Goal: Task Accomplishment & Management: Use online tool/utility

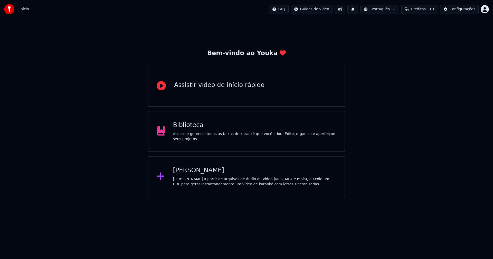
click at [192, 132] on div "Biblioteca Acesse e gerencie todas as faixas de karaokê que você criou. Edite, …" at bounding box center [254, 131] width 163 height 21
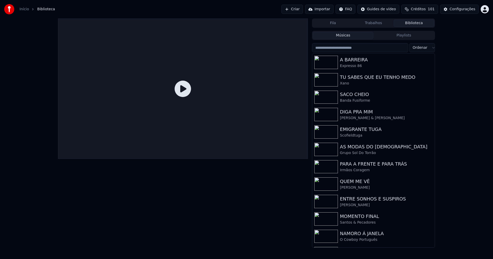
click at [24, 9] on link "Início" at bounding box center [24, 9] width 9 height 5
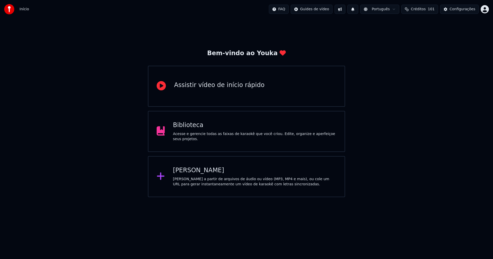
click at [195, 171] on div "[PERSON_NAME]" at bounding box center [254, 170] width 163 height 8
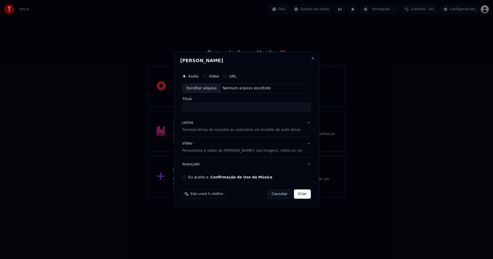
click at [209, 91] on div "Escolher arquivo" at bounding box center [201, 88] width 38 height 9
type input "**********"
click at [193, 123] on div "Letras" at bounding box center [187, 122] width 11 height 5
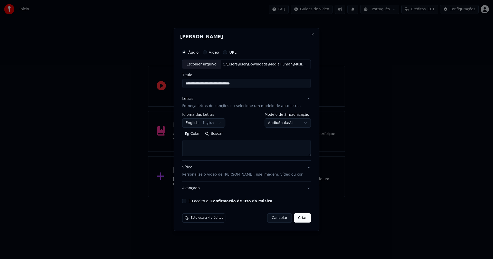
click at [198, 125] on body "**********" at bounding box center [246, 98] width 493 height 197
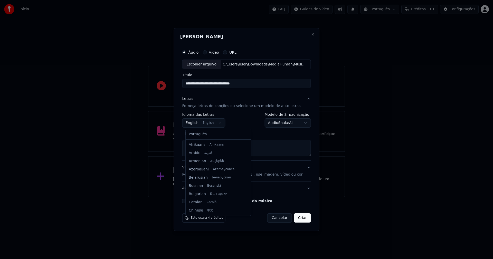
scroll to position [41, 0]
select select "**"
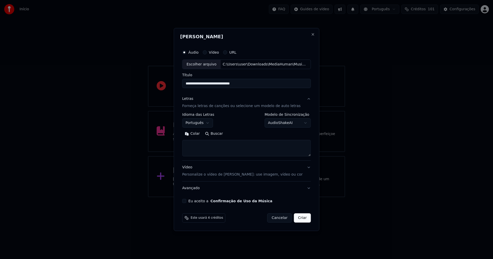
click at [199, 134] on button "Colar" at bounding box center [192, 134] width 20 height 8
click at [244, 135] on button "Expandir" at bounding box center [241, 134] width 27 height 8
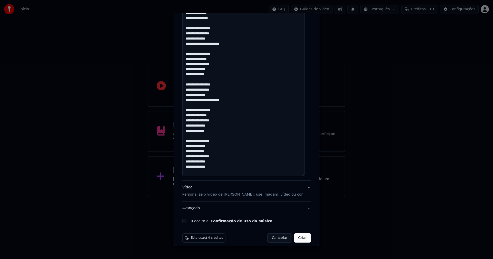
scroll to position [399, 0]
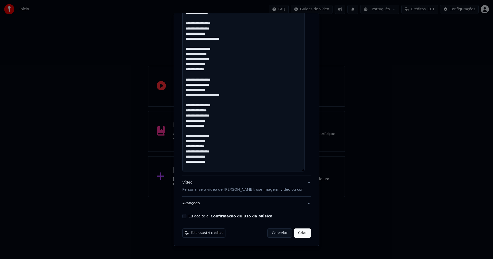
click at [186, 216] on button "Eu aceito a Confirmação de Uso da Música" at bounding box center [184, 216] width 4 height 4
click at [300, 234] on button "Criar" at bounding box center [302, 232] width 17 height 9
type textarea "**********"
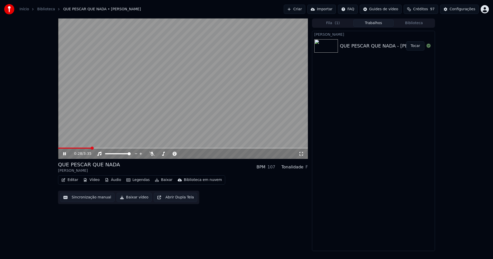
click at [114, 180] on button "Áudio" at bounding box center [113, 179] width 21 height 7
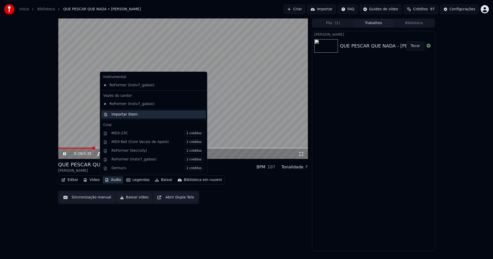
click at [120, 116] on div "Importar Stem" at bounding box center [124, 114] width 26 height 5
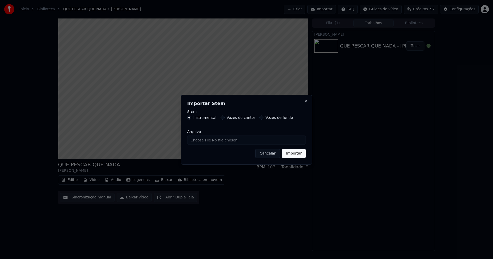
click at [201, 140] on input "Arquivo" at bounding box center [246, 139] width 119 height 9
type input "**********"
click at [298, 153] on button "Importar" at bounding box center [294, 153] width 24 height 9
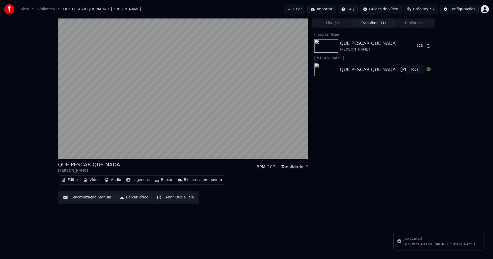
click at [91, 181] on button "Vídeo" at bounding box center [91, 179] width 21 height 7
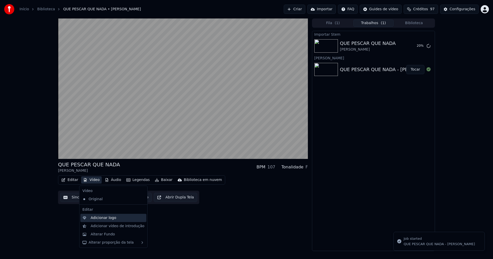
click at [105, 218] on div "Adicionar logo" at bounding box center [104, 217] width 26 height 5
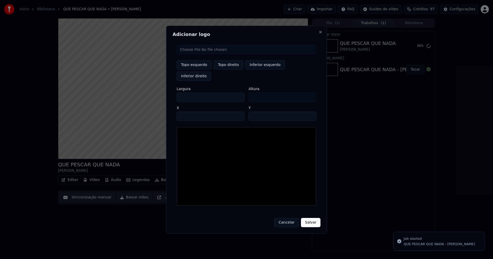
click at [189, 54] on input "file" at bounding box center [247, 49] width 140 height 9
type input "**********"
type input "***"
click at [235, 70] on button "Topo direito" at bounding box center [229, 64] width 30 height 9
type input "****"
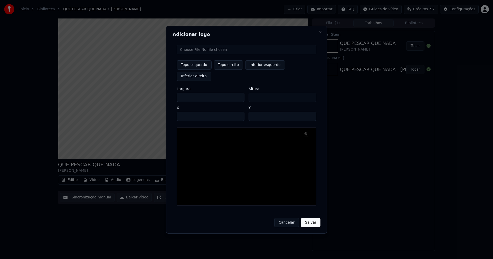
drag, startPoint x: 185, startPoint y: 92, endPoint x: 143, endPoint y: 96, distance: 41.8
click at [143, 96] on body "Início Biblioteca QUE PESCAR QUE NADA • [PERSON_NAME] Importar FAQ Guides de ví…" at bounding box center [246, 129] width 493 height 259
type input "**"
type input "***"
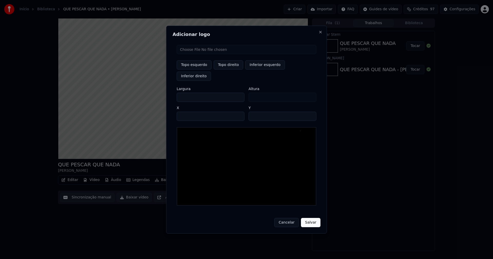
type input "***"
click at [187, 112] on input "****" at bounding box center [211, 116] width 68 height 9
type input "****"
click at [310, 112] on input "**" at bounding box center [282, 116] width 68 height 9
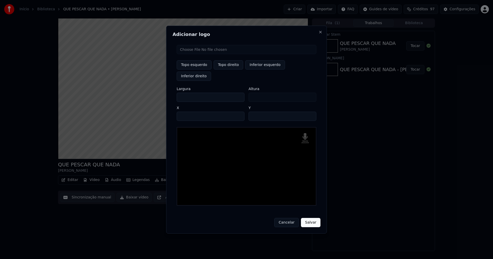
click at [310, 112] on input "**" at bounding box center [282, 116] width 68 height 9
type input "**"
click at [310, 112] on input "**" at bounding box center [282, 116] width 68 height 9
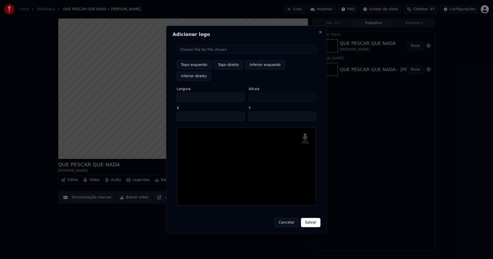
click at [312, 218] on button "Salvar" at bounding box center [311, 222] width 20 height 9
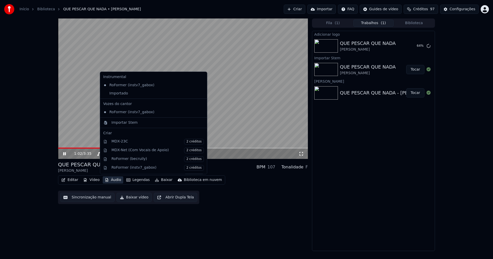
click at [109, 179] on button "Áudio" at bounding box center [113, 179] width 21 height 7
click at [114, 94] on div "Importado" at bounding box center [149, 93] width 97 height 8
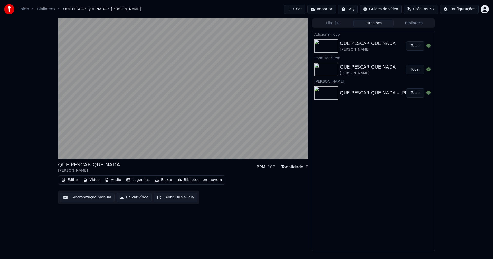
click at [418, 45] on button "Tocar" at bounding box center [415, 45] width 18 height 9
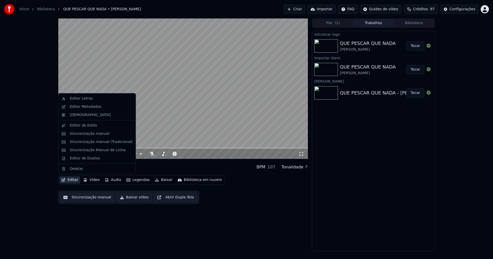
click at [75, 180] on button "Editar" at bounding box center [69, 179] width 21 height 7
click at [88, 141] on div "Sincronização manual (Tradicional)" at bounding box center [101, 141] width 63 height 5
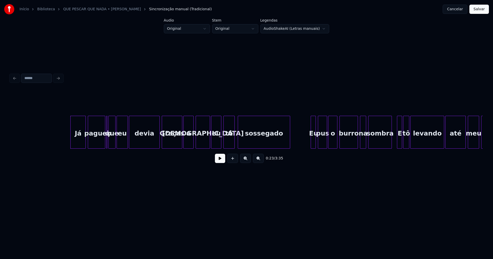
scroll to position [0, 1159]
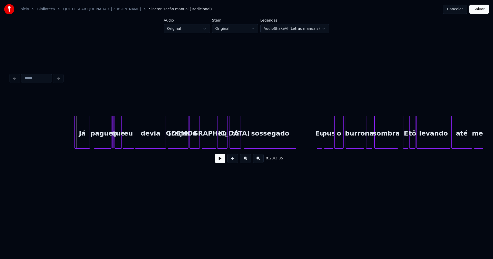
click at [81, 137] on div "Já" at bounding box center [82, 133] width 15 height 35
click at [104, 143] on div "paguei" at bounding box center [101, 133] width 17 height 35
click at [113, 143] on div at bounding box center [113, 132] width 2 height 32
click at [113, 140] on div at bounding box center [114, 132] width 2 height 32
click at [111, 116] on div "o" at bounding box center [112, 132] width 3 height 33
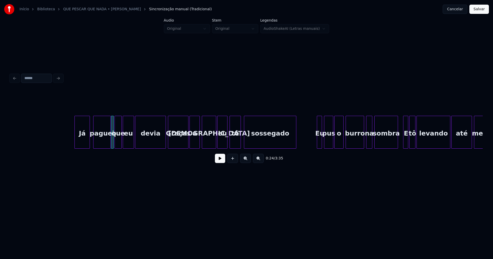
click at [219, 159] on button at bounding box center [220, 158] width 10 height 9
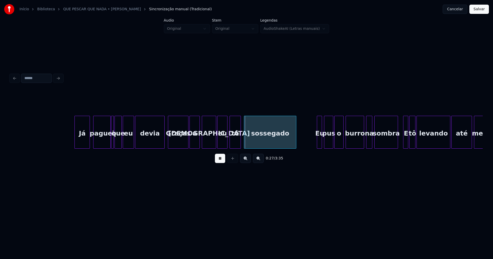
click at [164, 146] on div at bounding box center [164, 132] width 2 height 32
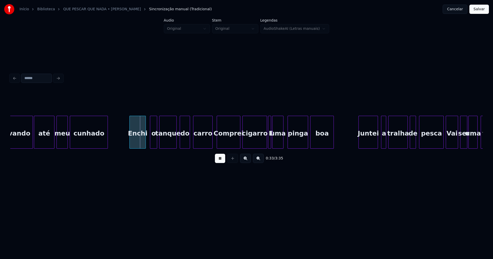
scroll to position [0, 1583]
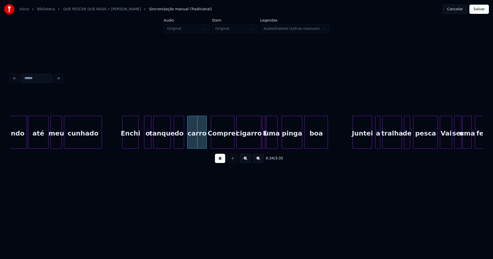
click at [129, 141] on div "Enchi" at bounding box center [130, 133] width 16 height 35
click at [146, 144] on div "o" at bounding box center [145, 133] width 7 height 35
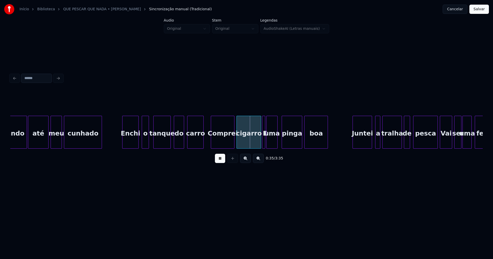
click at [203, 142] on div at bounding box center [203, 132] width 2 height 32
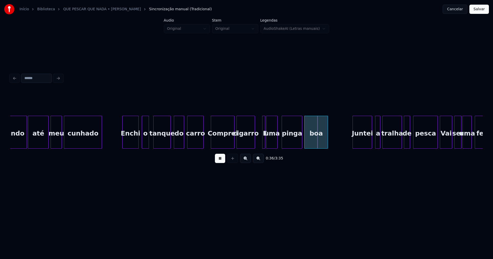
click at [254, 145] on div at bounding box center [254, 132] width 2 height 32
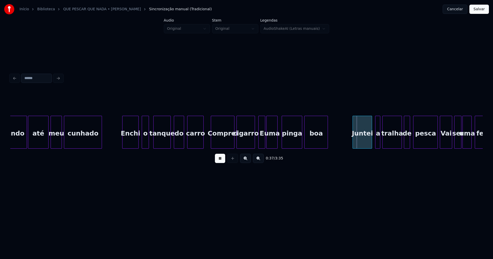
click at [258, 141] on div at bounding box center [259, 132] width 2 height 32
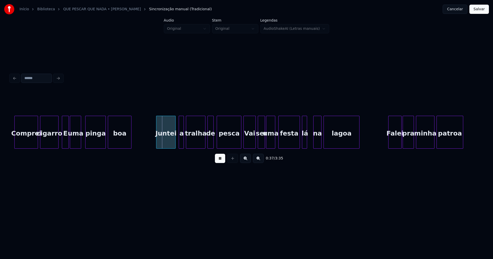
scroll to position [0, 1828]
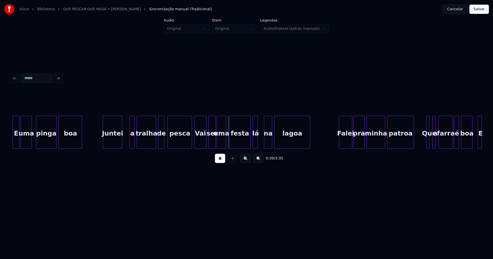
click at [114, 144] on div "Juntei" at bounding box center [112, 133] width 19 height 35
click at [125, 143] on div at bounding box center [125, 132] width 2 height 32
click at [190, 144] on div at bounding box center [190, 132] width 2 height 32
click at [261, 143] on div at bounding box center [261, 132] width 2 height 32
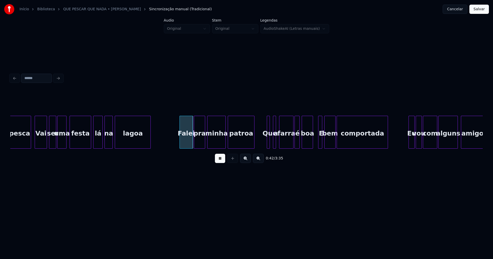
scroll to position [0, 2000]
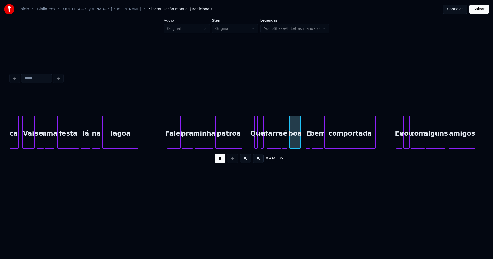
click at [264, 141] on div "a" at bounding box center [263, 133] width 5 height 35
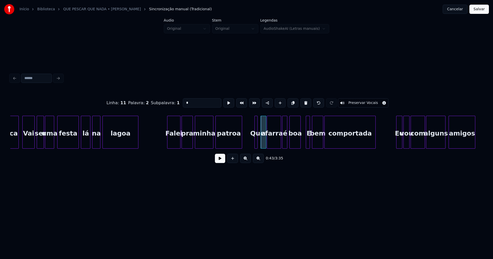
click at [266, 144] on div at bounding box center [265, 132] width 2 height 32
click at [258, 144] on div at bounding box center [259, 132] width 2 height 32
click at [254, 143] on div at bounding box center [255, 132] width 2 height 32
click at [221, 159] on button at bounding box center [220, 158] width 10 height 9
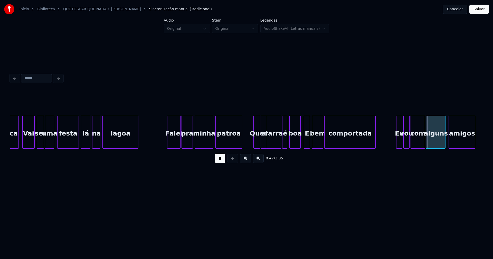
click at [305, 142] on div at bounding box center [305, 132] width 2 height 32
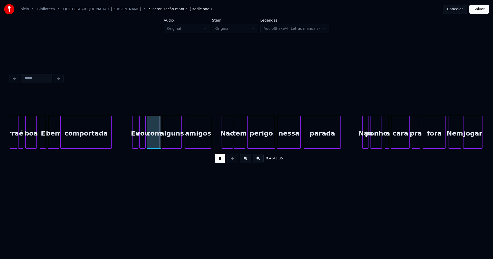
scroll to position [0, 2282]
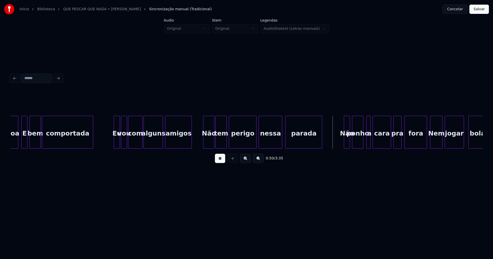
click at [176, 142] on div "amigos" at bounding box center [178, 133] width 26 height 35
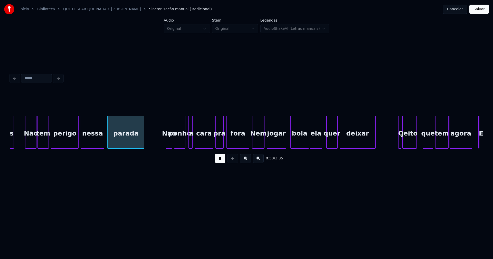
scroll to position [0, 2484]
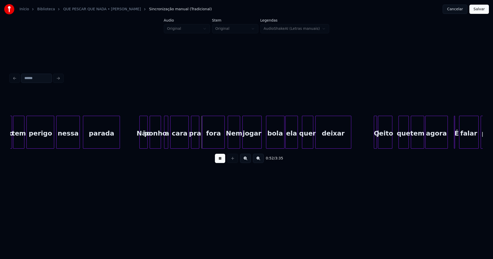
click at [140, 141] on div at bounding box center [141, 132] width 2 height 32
click at [221, 143] on div at bounding box center [221, 132] width 2 height 32
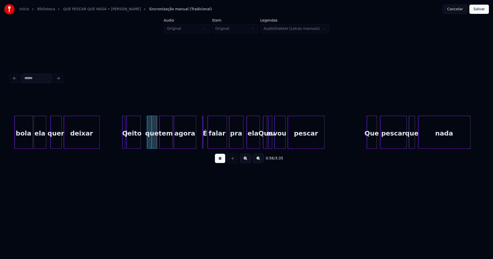
scroll to position [0, 2754]
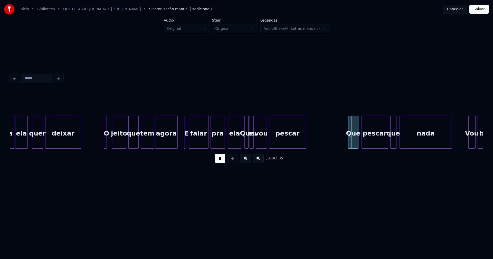
click at [120, 147] on div "bola ela quer deixar O jeito que tem agora É falar pra ela Que eu vou pescar Qu…" at bounding box center [246, 132] width 472 height 33
click at [110, 142] on div at bounding box center [111, 132] width 2 height 32
click at [108, 144] on div at bounding box center [108, 132] width 2 height 32
click at [103, 140] on div at bounding box center [103, 132] width 2 height 32
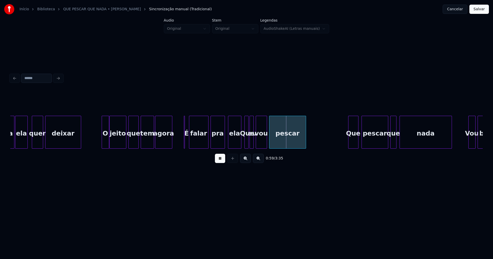
click at [171, 147] on div "bola ela quer deixar O jeito que tem agora É falar pra ela Que eu vou pescar Qu…" at bounding box center [246, 132] width 472 height 33
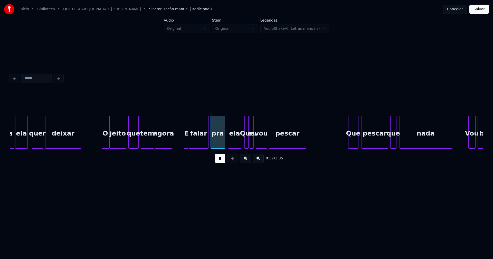
click at [187, 145] on div at bounding box center [187, 132] width 2 height 32
click at [177, 131] on div "É" at bounding box center [178, 133] width 5 height 35
click at [182, 139] on div at bounding box center [182, 132] width 2 height 32
click at [181, 142] on div "É" at bounding box center [180, 133] width 7 height 35
click at [180, 144] on div "É" at bounding box center [180, 133] width 7 height 35
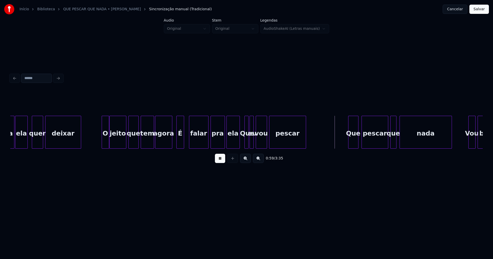
click at [231, 145] on div "ela" at bounding box center [233, 133] width 13 height 35
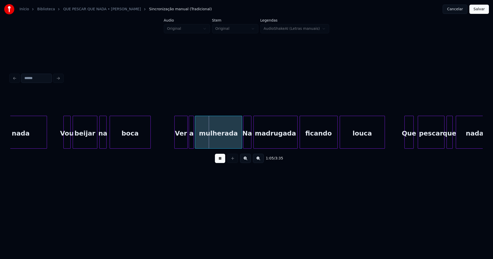
scroll to position [0, 3159]
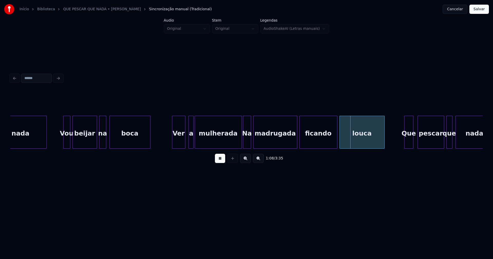
click at [179, 144] on div "Ver" at bounding box center [178, 133] width 13 height 35
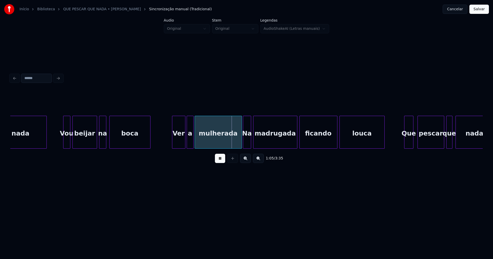
click at [187, 142] on div at bounding box center [188, 132] width 2 height 32
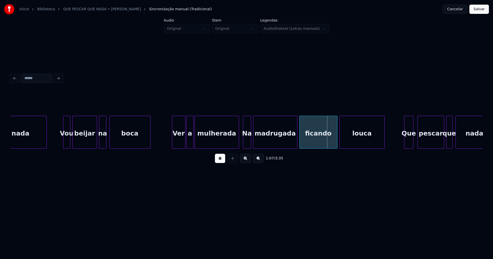
click at [238, 144] on div at bounding box center [238, 132] width 2 height 32
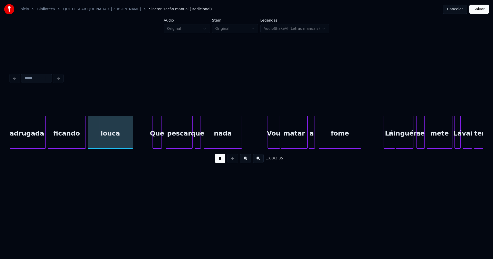
scroll to position [0, 3417]
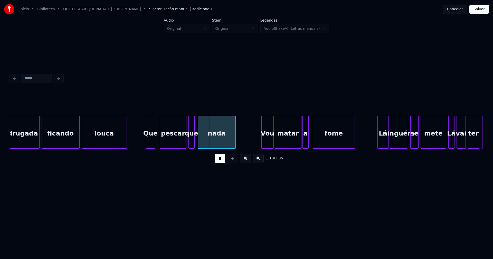
click at [150, 145] on div "Que" at bounding box center [150, 133] width 9 height 35
click at [267, 143] on div "Vou" at bounding box center [267, 133] width 12 height 35
click at [297, 144] on div at bounding box center [298, 132] width 2 height 32
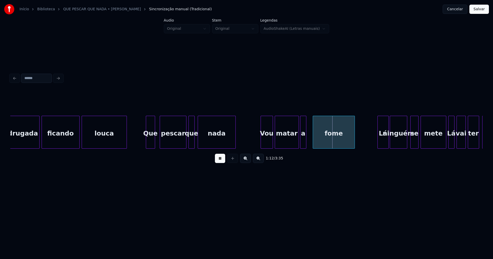
click at [303, 143] on div "a" at bounding box center [303, 133] width 6 height 35
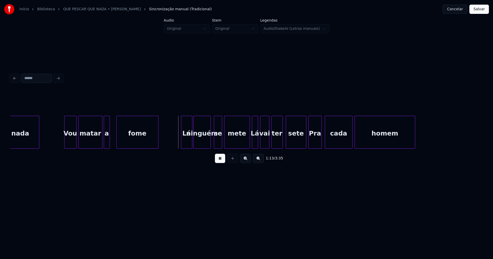
scroll to position [0, 3638]
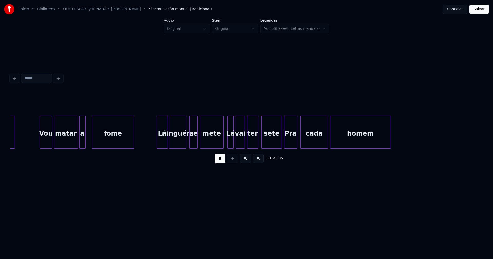
click at [222, 143] on div at bounding box center [223, 132] width 2 height 32
click at [278, 144] on div at bounding box center [278, 132] width 2 height 32
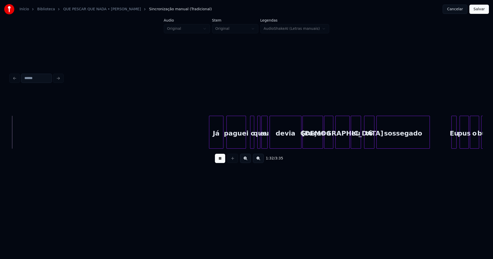
scroll to position [0, 4767]
click at [211, 144] on div "Já" at bounding box center [212, 133] width 14 height 35
click at [248, 144] on div at bounding box center [248, 132] width 2 height 32
click at [256, 143] on div at bounding box center [256, 132] width 2 height 32
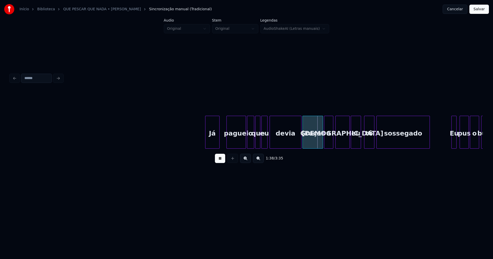
click at [219, 159] on button at bounding box center [220, 158] width 10 height 9
click at [266, 140] on div at bounding box center [267, 132] width 2 height 32
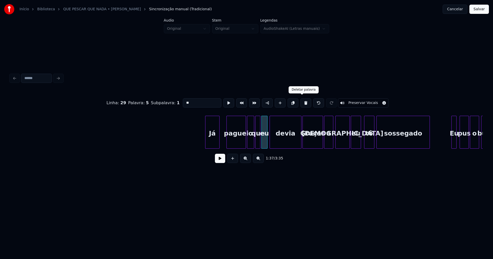
drag, startPoint x: 300, startPoint y: 101, endPoint x: 286, endPoint y: 108, distance: 16.1
click at [301, 101] on button at bounding box center [305, 102] width 11 height 9
type input "***"
click at [266, 140] on div at bounding box center [267, 132] width 2 height 32
click at [221, 162] on button at bounding box center [220, 158] width 10 height 9
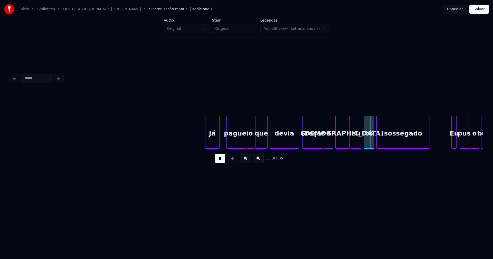
click at [298, 142] on div at bounding box center [298, 132] width 2 height 32
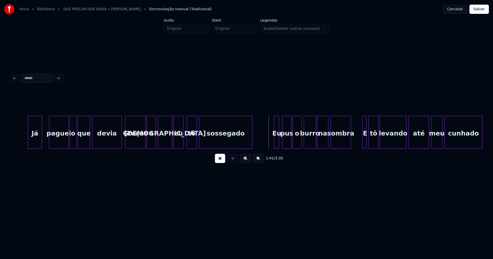
scroll to position [0, 5097]
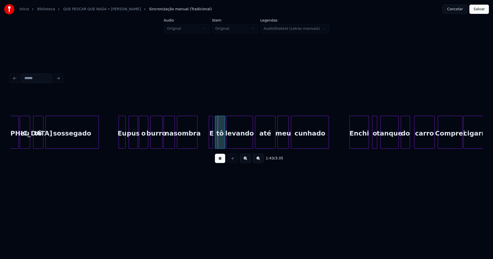
click at [120, 143] on div at bounding box center [120, 132] width 2 height 32
click at [208, 141] on div at bounding box center [209, 132] width 2 height 32
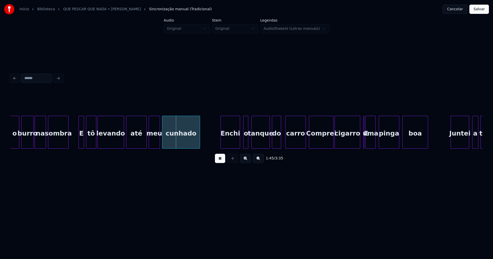
scroll to position [0, 5275]
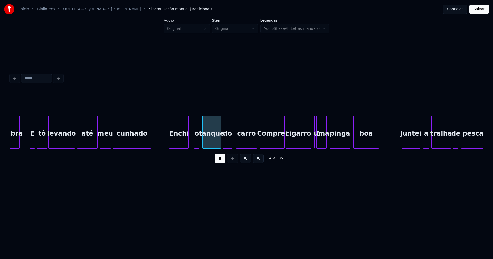
click at [181, 143] on div "Enchi" at bounding box center [178, 133] width 19 height 35
click at [191, 141] on div at bounding box center [192, 132] width 2 height 32
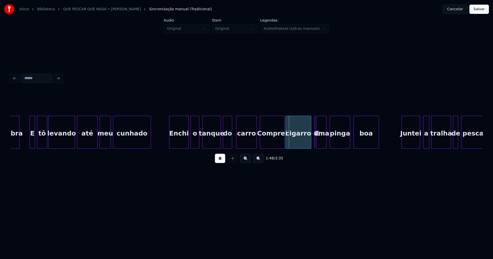
click at [250, 141] on div "carro" at bounding box center [246, 133] width 20 height 35
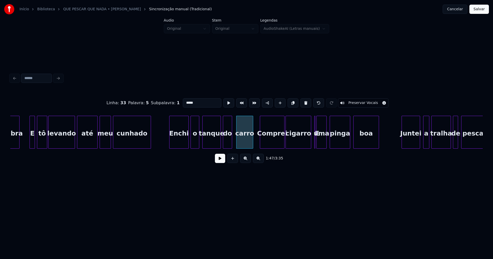
click at [251, 143] on div at bounding box center [252, 132] width 2 height 32
click at [217, 159] on button at bounding box center [220, 158] width 10 height 9
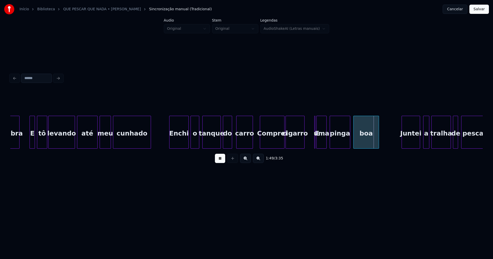
click at [304, 143] on div at bounding box center [304, 132] width 2 height 32
click at [318, 146] on div "sombra E tô levando até meu cunhado Enchi o tanque do carro Comprei cigarro E u…" at bounding box center [274, 132] width 11078 height 33
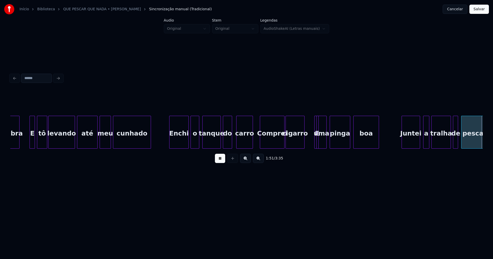
drag, startPoint x: 221, startPoint y: 161, endPoint x: 284, endPoint y: 151, distance: 63.4
click at [222, 161] on button at bounding box center [220, 158] width 10 height 9
click at [309, 120] on div "E" at bounding box center [311, 132] width 4 height 33
click at [314, 143] on div at bounding box center [314, 132] width 2 height 32
drag, startPoint x: 218, startPoint y: 162, endPoint x: 230, endPoint y: 158, distance: 12.8
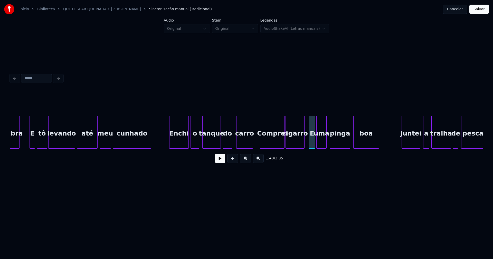
click at [219, 162] on button at bounding box center [220, 158] width 10 height 9
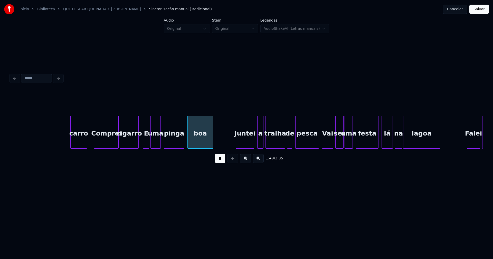
scroll to position [0, 5625]
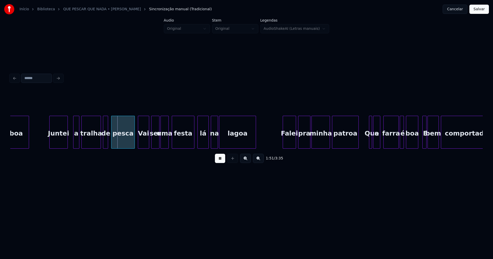
click at [60, 143] on div "Juntei" at bounding box center [59, 133] width 18 height 35
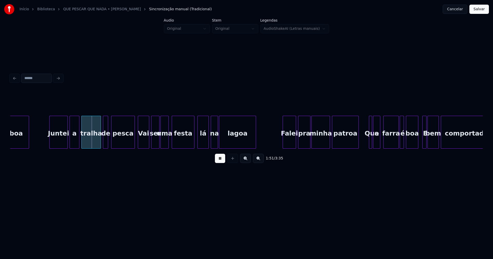
click at [71, 143] on div at bounding box center [71, 132] width 2 height 32
click at [131, 146] on div "pesca" at bounding box center [121, 132] width 21 height 33
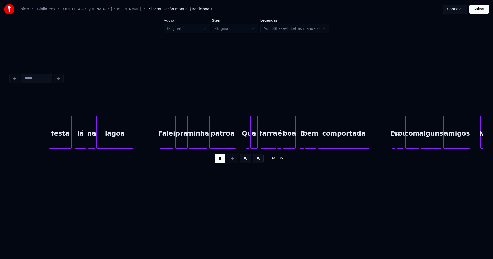
scroll to position [0, 5821]
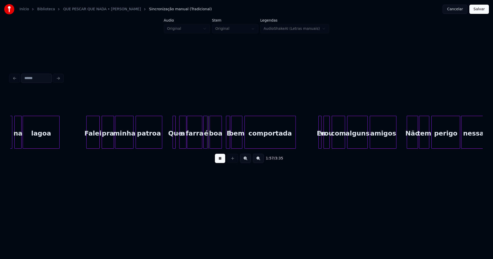
click at [183, 144] on div "a" at bounding box center [182, 133] width 7 height 35
click at [178, 143] on div at bounding box center [178, 132] width 2 height 32
click at [225, 140] on div at bounding box center [225, 132] width 2 height 32
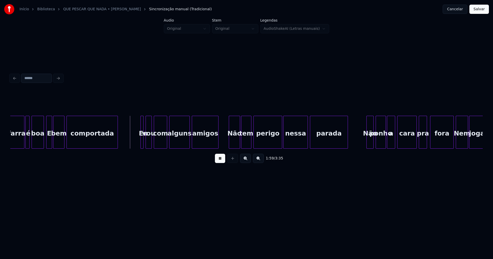
scroll to position [0, 6005]
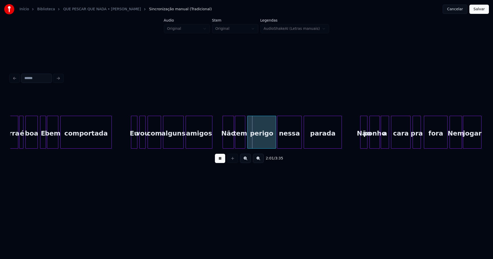
click at [131, 143] on div at bounding box center [132, 132] width 2 height 32
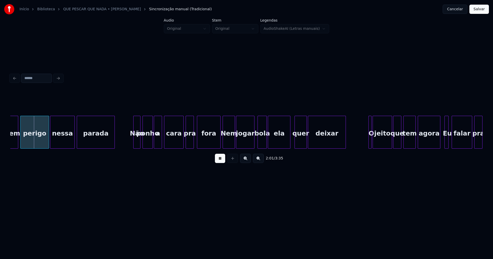
scroll to position [0, 6239]
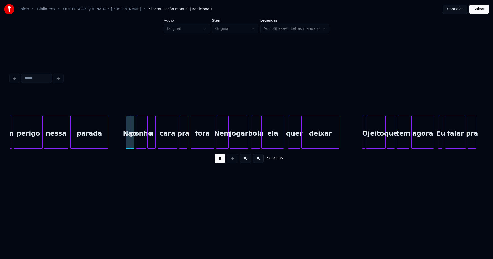
click at [127, 145] on div at bounding box center [127, 132] width 2 height 32
click at [210, 145] on div at bounding box center [209, 132] width 2 height 32
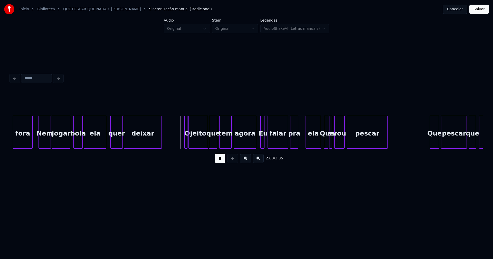
scroll to position [0, 6416]
click at [182, 140] on div at bounding box center [182, 132] width 2 height 32
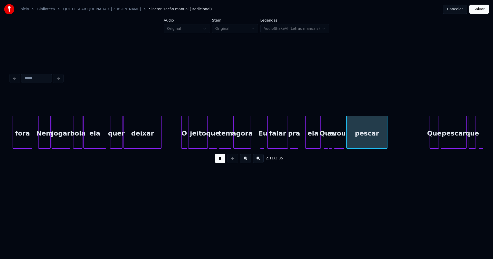
click at [250, 144] on div at bounding box center [250, 132] width 2 height 32
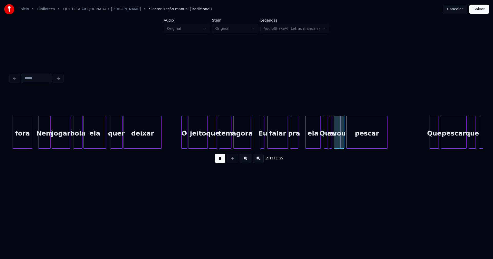
click at [221, 161] on button at bounding box center [220, 158] width 10 height 9
click at [256, 144] on div at bounding box center [257, 132] width 2 height 32
click at [259, 141] on div "Eu" at bounding box center [260, 133] width 8 height 35
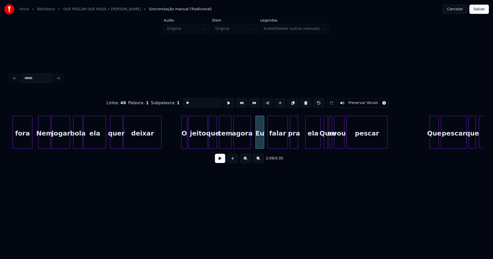
drag, startPoint x: 191, startPoint y: 101, endPoint x: 168, endPoint y: 100, distance: 23.7
click at [169, 100] on div "Linha : 46 [GEOGRAPHIC_DATA] : 1 Subpalavra : 1 ** Preservar Vocais" at bounding box center [246, 103] width 472 height 26
click at [309, 141] on div "ela" at bounding box center [310, 133] width 15 height 35
type input "*"
click at [220, 161] on button at bounding box center [220, 158] width 10 height 9
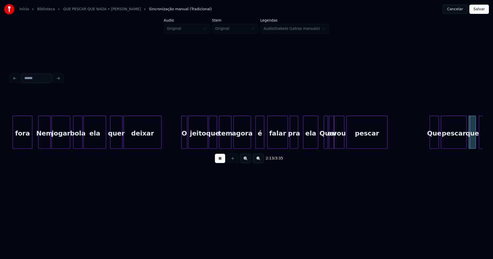
click at [334, 143] on div at bounding box center [333, 132] width 2 height 32
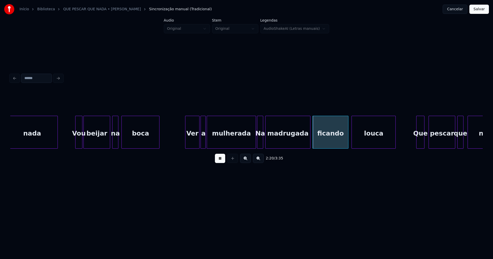
scroll to position [0, 6913]
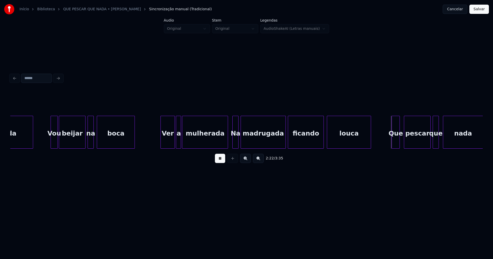
click at [227, 146] on div at bounding box center [227, 132] width 2 height 32
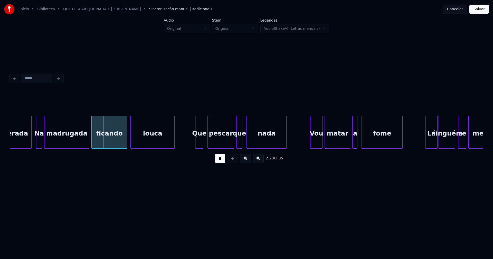
scroll to position [0, 7140]
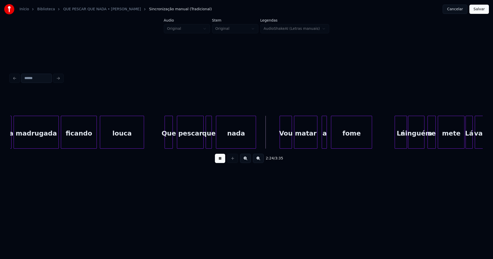
click at [317, 142] on div at bounding box center [316, 132] width 2 height 32
click at [319, 144] on div at bounding box center [319, 132] width 2 height 32
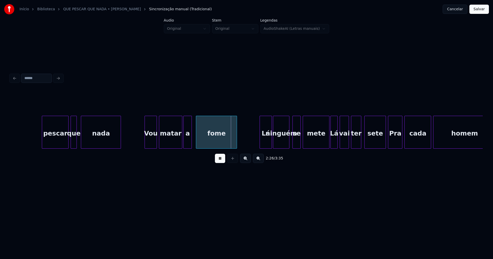
scroll to position [0, 7355]
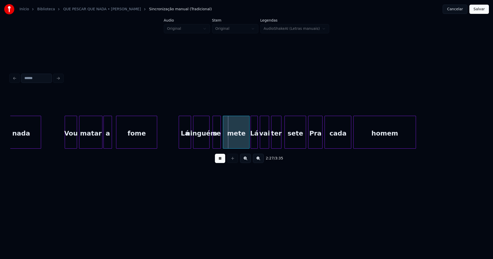
click at [188, 141] on div "Lá" at bounding box center [185, 133] width 12 height 35
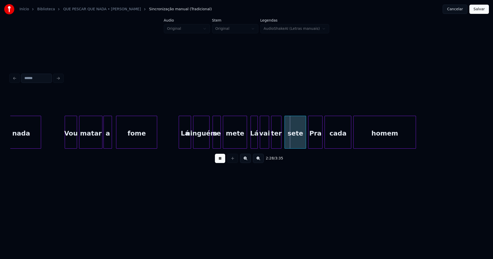
click at [246, 145] on div at bounding box center [246, 132] width 2 height 32
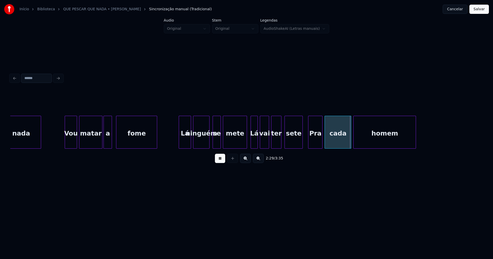
click at [302, 142] on div at bounding box center [302, 132] width 2 height 32
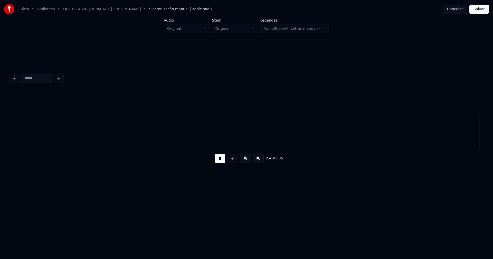
scroll to position [0, 8664]
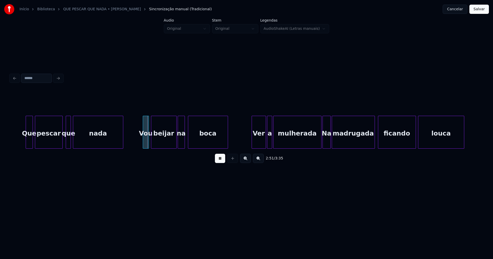
click at [27, 140] on div at bounding box center [27, 132] width 2 height 32
click at [142, 144] on div at bounding box center [142, 132] width 2 height 32
click at [257, 143] on div "Ver" at bounding box center [257, 133] width 14 height 35
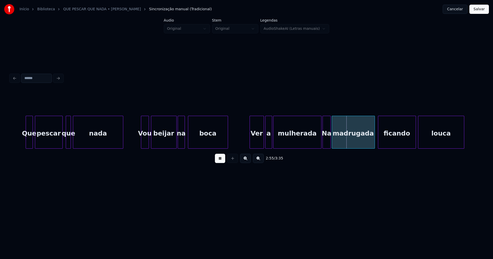
click at [265, 142] on div at bounding box center [266, 132] width 2 height 32
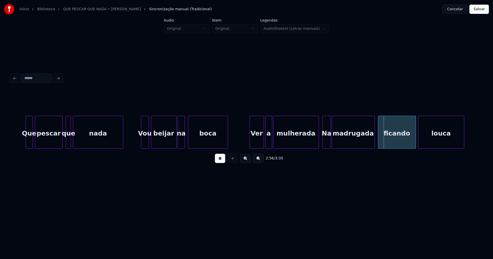
click at [318, 147] on div "Que pescar que nada Vou beijar na boca Ver a mulherada Na madrugada ficando lou…" at bounding box center [246, 132] width 472 height 33
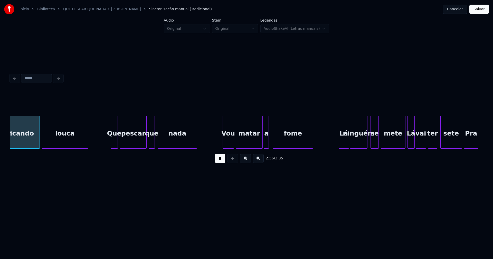
scroll to position [0, 9043]
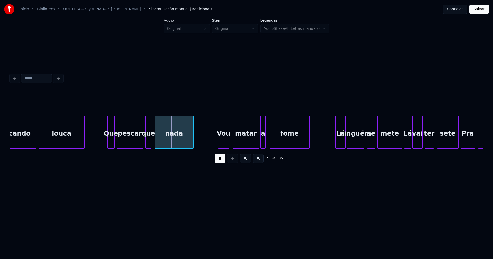
click at [224, 145] on div "Vou" at bounding box center [223, 133] width 11 height 35
click at [247, 144] on div "matar" at bounding box center [244, 133] width 26 height 35
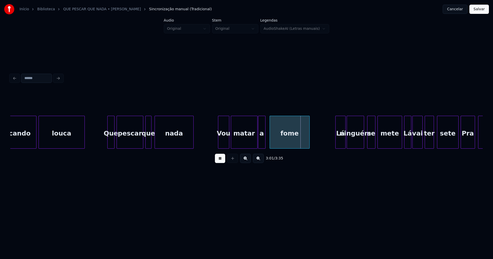
click at [259, 141] on div at bounding box center [259, 132] width 2 height 32
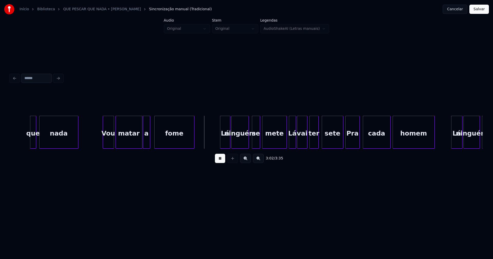
scroll to position [0, 9177]
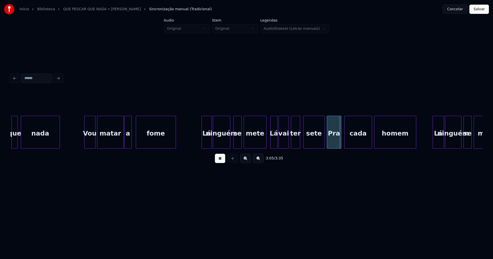
click at [266, 144] on div at bounding box center [266, 132] width 2 height 32
click at [321, 143] on div at bounding box center [321, 132] width 2 height 32
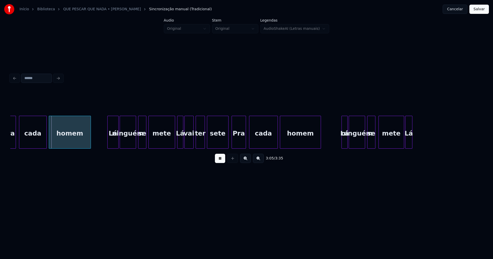
scroll to position [0, 9520]
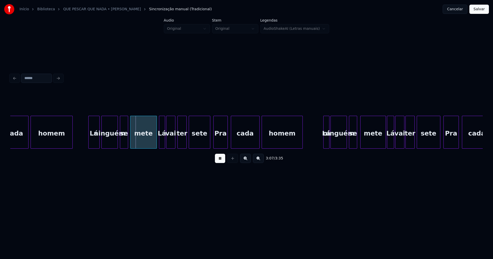
click at [94, 142] on div "Lá" at bounding box center [94, 133] width 11 height 35
click at [153, 145] on div at bounding box center [154, 132] width 2 height 32
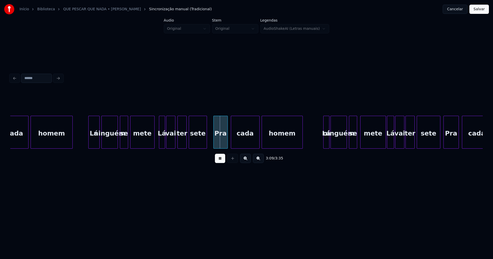
click at [205, 145] on div at bounding box center [206, 132] width 2 height 32
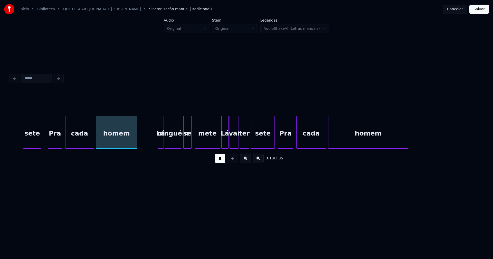
scroll to position [0, 9698]
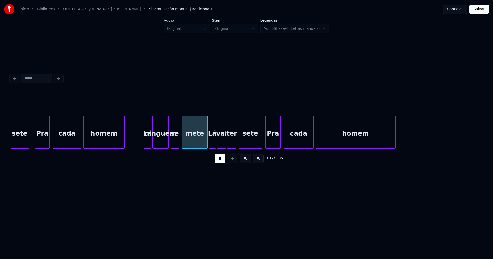
click at [144, 140] on div at bounding box center [145, 132] width 2 height 32
click at [203, 142] on div at bounding box center [204, 132] width 2 height 32
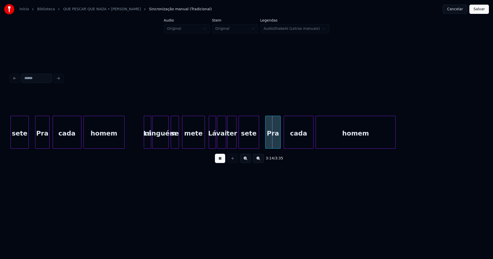
click at [258, 144] on div at bounding box center [258, 132] width 2 height 32
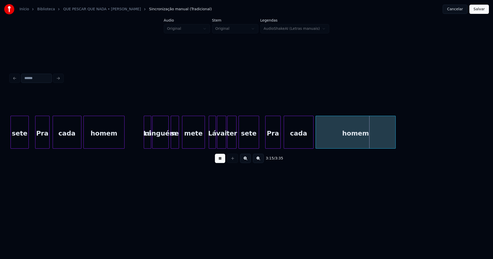
click at [477, 10] on button "Salvar" at bounding box center [479, 9] width 20 height 9
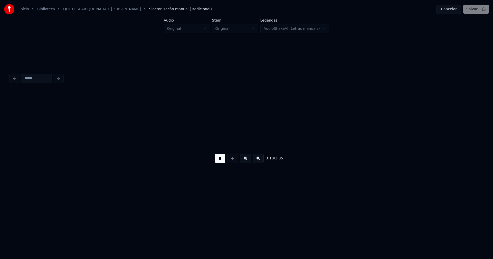
scroll to position [0, 10171]
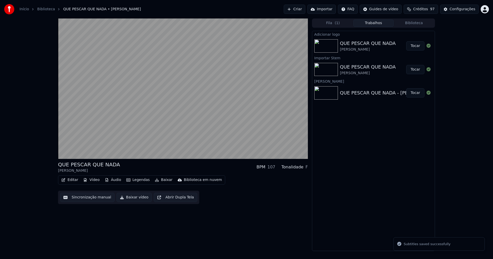
click at [76, 180] on button "Editar" at bounding box center [69, 179] width 21 height 7
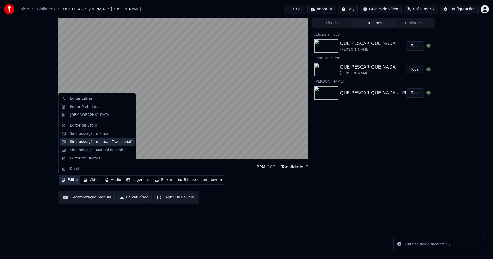
click at [96, 141] on div "Sincronização manual (Tradicional)" at bounding box center [101, 141] width 63 height 5
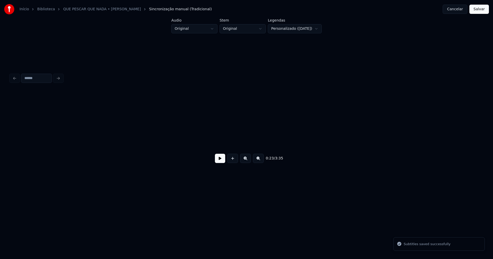
scroll to position [0, 1224]
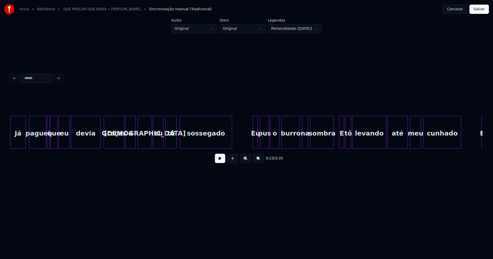
click at [222, 161] on button at bounding box center [220, 158] width 10 height 9
click at [8, 134] on div "0:26 / 3:35" at bounding box center [246, 120] width 476 height 102
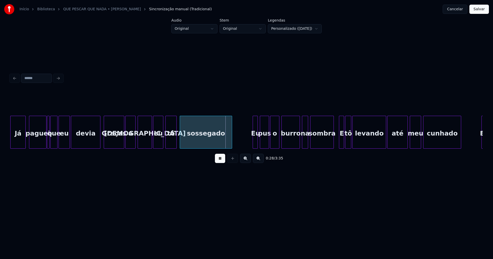
click at [221, 162] on button at bounding box center [220, 158] width 10 height 9
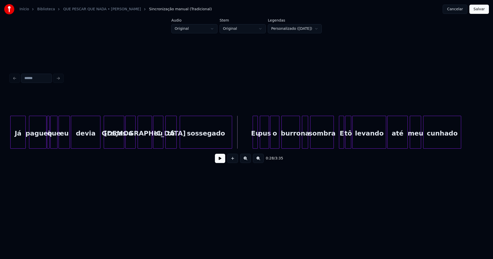
scroll to position [0, 1172]
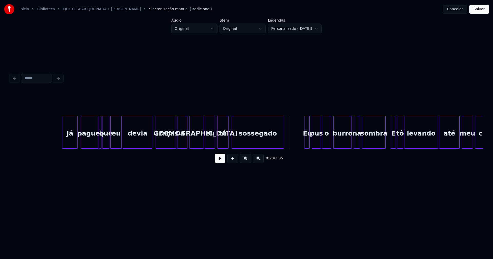
click at [222, 161] on button at bounding box center [220, 158] width 10 height 9
click at [217, 163] on button at bounding box center [220, 158] width 10 height 9
click at [116, 141] on div "eu" at bounding box center [116, 133] width 11 height 35
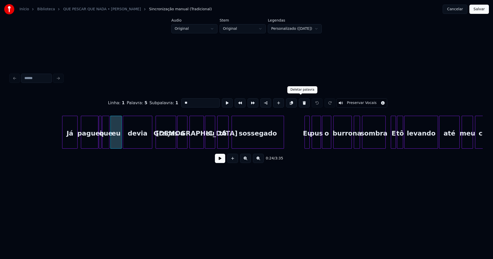
click at [300, 101] on button at bounding box center [304, 102] width 11 height 9
type input "***"
click at [112, 144] on div "que" at bounding box center [112, 133] width 7 height 35
click at [120, 143] on div at bounding box center [121, 132] width 2 height 32
click at [104, 143] on div at bounding box center [104, 132] width 2 height 32
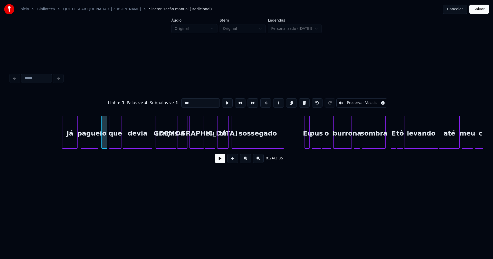
click at [104, 144] on div "o" at bounding box center [104, 133] width 5 height 35
click at [478, 11] on button "Salvar" at bounding box center [479, 9] width 20 height 9
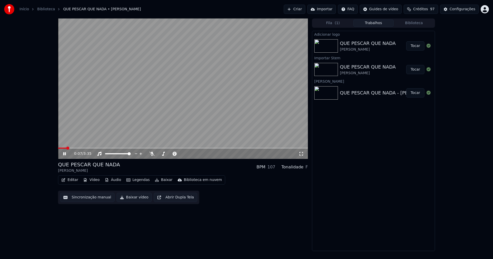
click at [300, 153] on icon at bounding box center [300, 154] width 5 height 4
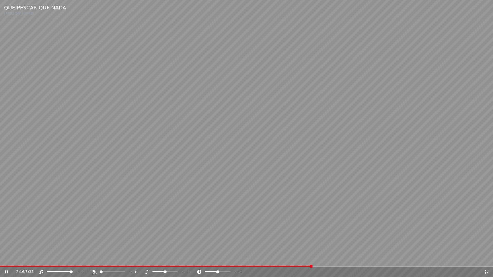
click at [486, 259] on icon at bounding box center [485, 272] width 5 height 4
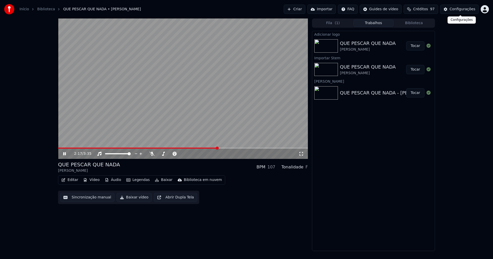
click at [461, 9] on div "Configurações" at bounding box center [462, 9] width 26 height 5
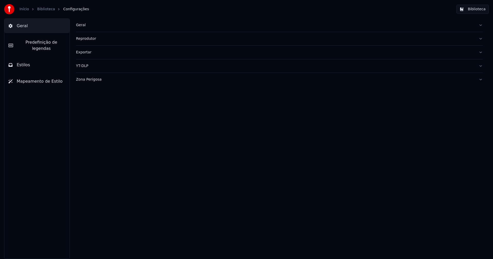
click at [48, 43] on span "Predefinição de legendas" at bounding box center [41, 45] width 48 height 12
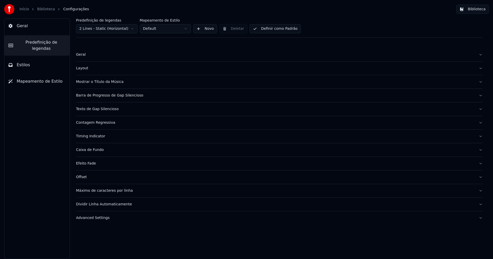
click at [92, 218] on div "Advanced Settings" at bounding box center [275, 217] width 398 height 5
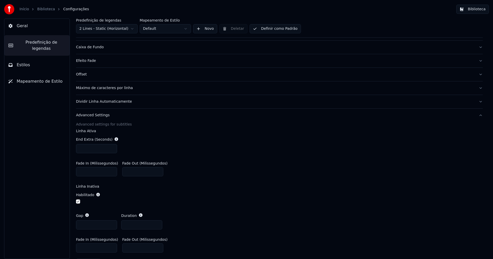
scroll to position [120, 0]
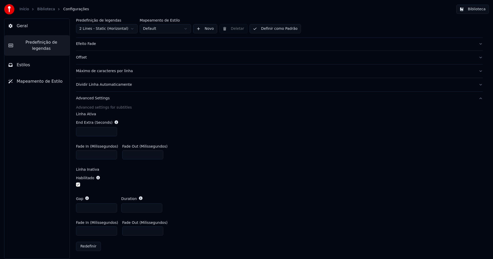
click at [81, 230] on input "***" at bounding box center [96, 230] width 41 height 9
type input "***"
click at [256, 165] on div "Linha Ativa End Extra (Seconds) *** Fade In (Milissegundos) * Fade Out (Milisse…" at bounding box center [279, 176] width 406 height 128
click at [476, 11] on button "Biblioteca" at bounding box center [472, 9] width 33 height 9
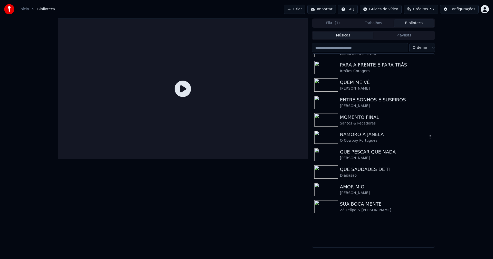
scroll to position [103, 0]
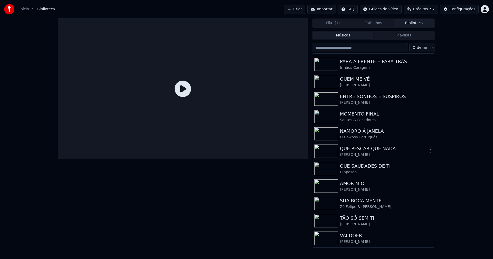
drag, startPoint x: 348, startPoint y: 147, endPoint x: 359, endPoint y: 151, distance: 11.4
click at [349, 147] on div "QUE PESCAR QUE NADA" at bounding box center [384, 148] width 88 height 7
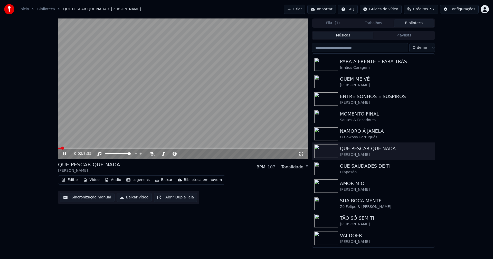
click at [102, 148] on span at bounding box center [183, 148] width 250 height 1
click at [301, 154] on icon at bounding box center [300, 154] width 5 height 4
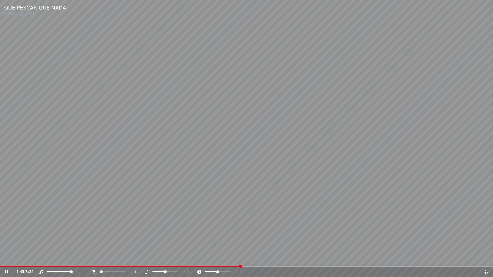
click at [485, 259] on icon at bounding box center [486, 272] width 4 height 4
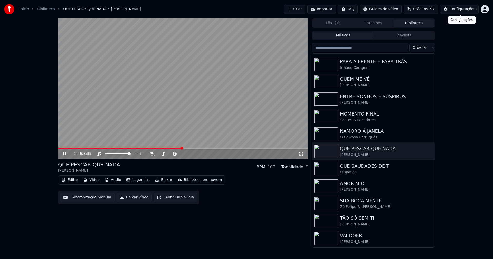
click at [466, 8] on div "Configurações" at bounding box center [462, 9] width 26 height 5
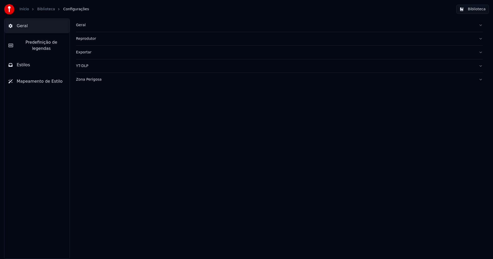
click at [50, 41] on span "Predefinição de legendas" at bounding box center [41, 45] width 48 height 12
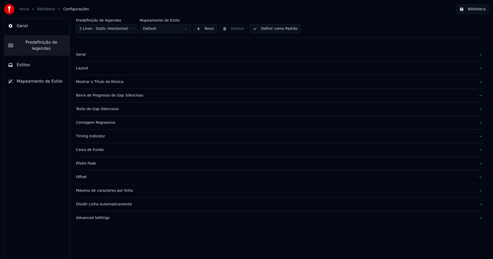
click at [92, 218] on div "Advanced Settings" at bounding box center [275, 217] width 398 height 5
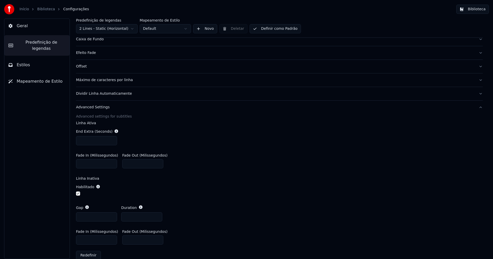
scroll to position [120, 0]
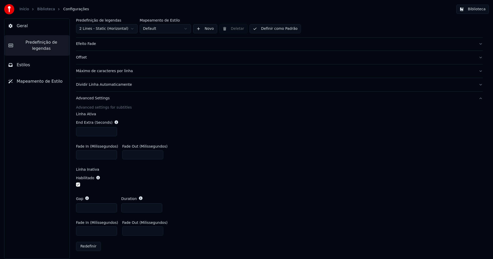
click at [81, 231] on input "***" at bounding box center [96, 230] width 41 height 9
type input "***"
click at [278, 170] on label "Linha Inativa" at bounding box center [279, 170] width 406 height 4
click at [476, 7] on button "Biblioteca" at bounding box center [472, 9] width 33 height 9
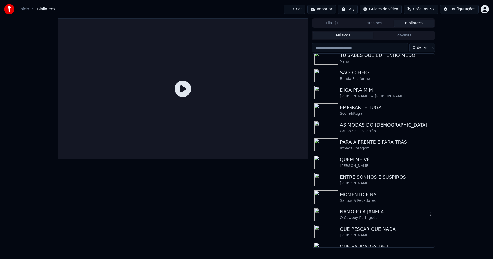
scroll to position [51, 0]
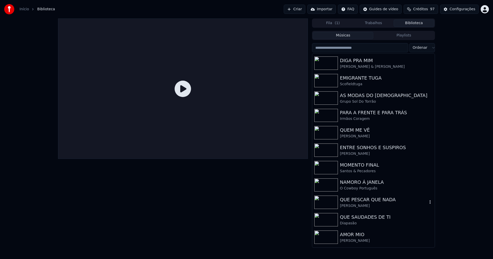
click at [345, 202] on div "QUE PESCAR QUE NADA" at bounding box center [384, 199] width 88 height 7
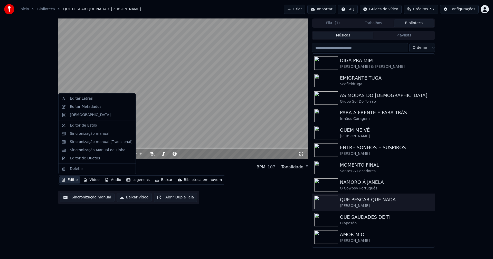
click at [70, 180] on button "Editar" at bounding box center [69, 179] width 21 height 7
click at [91, 141] on div "Sincronização manual (Tradicional)" at bounding box center [101, 141] width 63 height 5
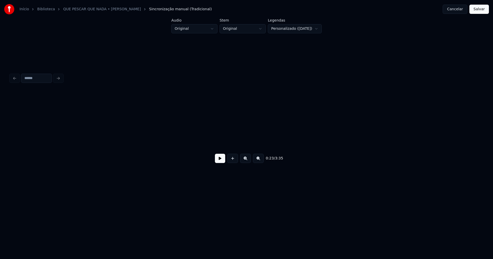
scroll to position [0, 1224]
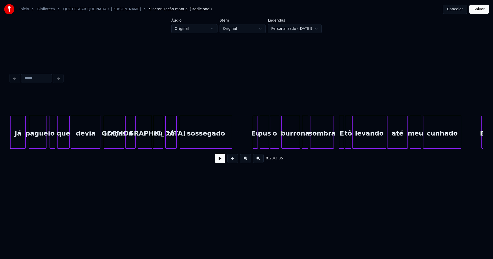
click at [112, 140] on div "Graças" at bounding box center [114, 133] width 20 height 35
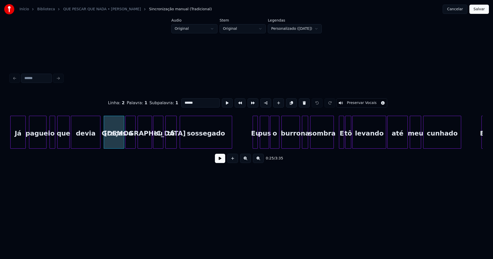
click at [183, 100] on input "******" at bounding box center [200, 102] width 38 height 9
drag, startPoint x: 80, startPoint y: 151, endPoint x: 93, endPoint y: 151, distance: 12.9
click at [93, 151] on div "Linha : 2 Palavra : 1 Subpalavra : 1 ****** Preservar Vocais 0:25 / 3:35" at bounding box center [246, 129] width 472 height 78
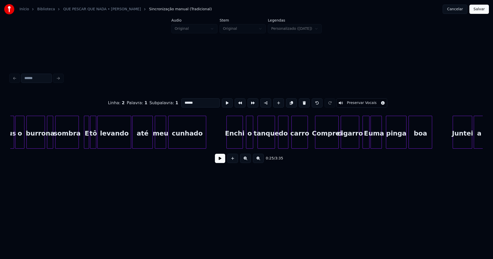
scroll to position [0, 1491]
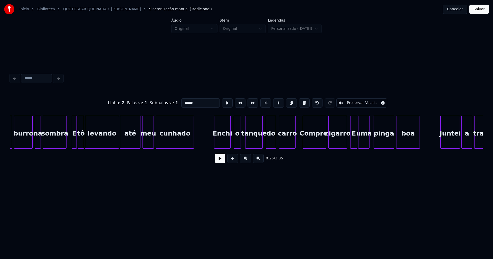
click at [75, 142] on div "E" at bounding box center [74, 133] width 5 height 35
drag, startPoint x: 186, startPoint y: 102, endPoint x: 164, endPoint y: 101, distance: 21.6
click at [164, 101] on div "Linha : 4 Palavra : 1 Subpalavra : 1 * Preservar Vocais" at bounding box center [246, 103] width 472 height 26
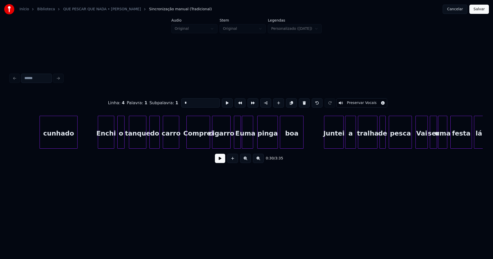
scroll to position [0, 1638]
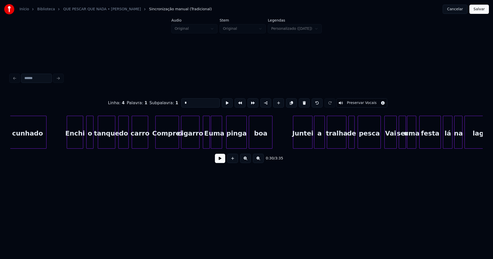
click at [161, 142] on div "Comprei" at bounding box center [167, 133] width 23 height 35
click at [183, 101] on input "*******" at bounding box center [200, 102] width 38 height 9
click at [207, 140] on div "E" at bounding box center [206, 133] width 6 height 35
drag, startPoint x: 181, startPoint y: 102, endPoint x: 163, endPoint y: 102, distance: 18.2
click at [163, 102] on div "Linha : 7 [GEOGRAPHIC_DATA] : 1 Subpalavra : 1 * Preservar Vocais" at bounding box center [246, 103] width 472 height 26
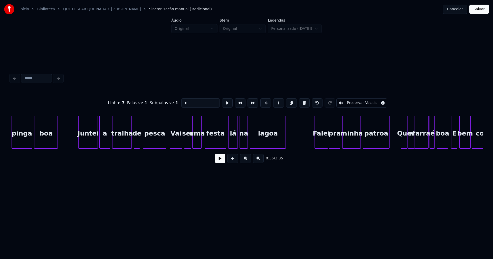
scroll to position [0, 1883]
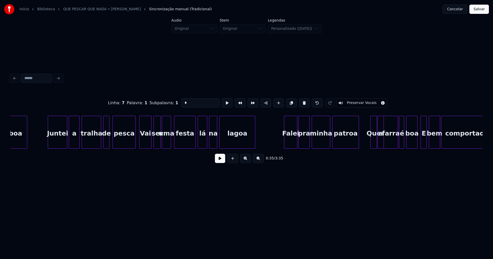
click at [146, 140] on div "Vai" at bounding box center [145, 133] width 12 height 35
click at [183, 100] on input "***" at bounding box center [200, 102] width 38 height 9
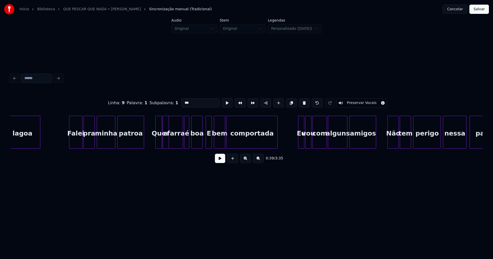
scroll to position [0, 2129]
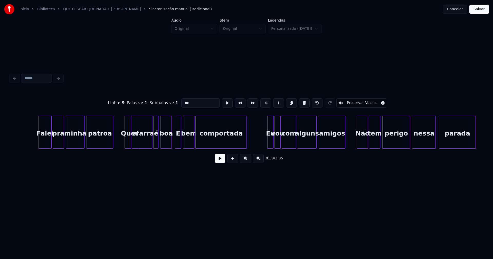
click at [126, 141] on div at bounding box center [126, 132] width 2 height 32
click at [185, 100] on input "***" at bounding box center [202, 102] width 38 height 9
click at [178, 143] on div "E" at bounding box center [178, 133] width 6 height 35
drag, startPoint x: 165, startPoint y: 101, endPoint x: 161, endPoint y: 101, distance: 4.1
click at [161, 101] on div "Linha : 12 Palavra : 1 Subpalavra : 1 * Preservar Vocais" at bounding box center [246, 103] width 472 height 26
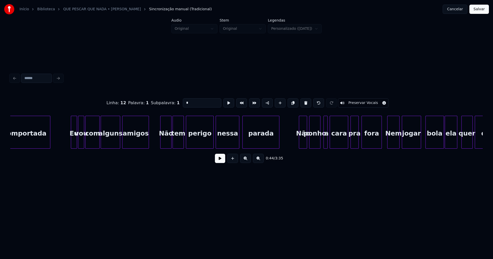
scroll to position [0, 2386]
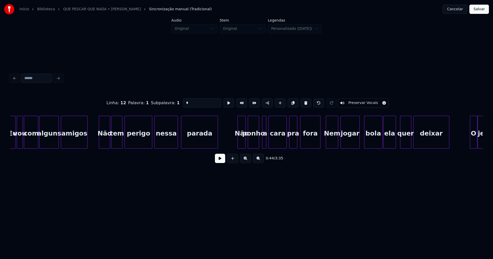
click at [105, 143] on div "Não" at bounding box center [104, 133] width 11 height 35
click at [185, 101] on input "***" at bounding box center [202, 102] width 38 height 9
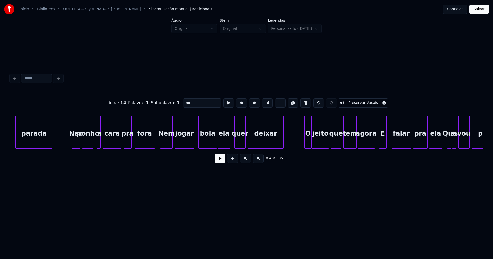
scroll to position [0, 2570]
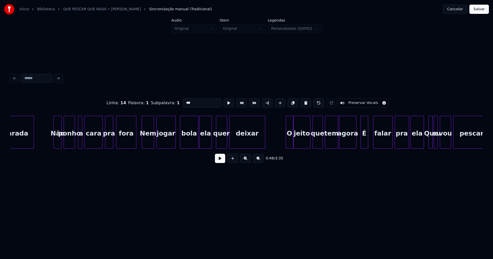
click at [147, 141] on div "Nem" at bounding box center [148, 133] width 12 height 35
click at [186, 101] on input "***" at bounding box center [202, 102] width 38 height 9
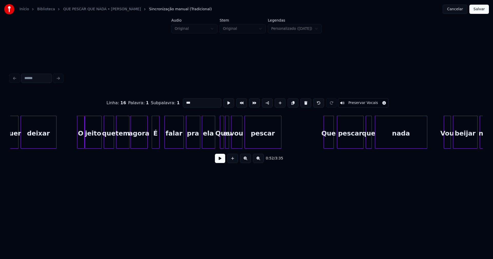
scroll to position [0, 2785]
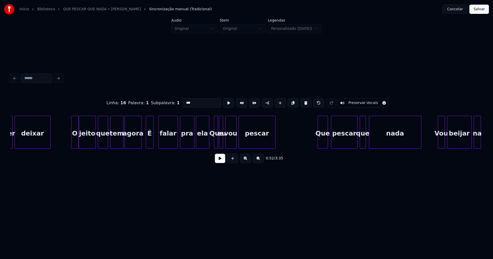
click at [151, 140] on div "É" at bounding box center [149, 133] width 7 height 35
drag, startPoint x: 189, startPoint y: 101, endPoint x: 164, endPoint y: 102, distance: 24.2
click at [165, 102] on div "Linha : 18 Palavra : 1 Subpalavra : 1 * Preservar Vocais" at bounding box center [246, 103] width 472 height 26
click at [215, 141] on div at bounding box center [215, 132] width 2 height 32
click at [184, 100] on input "***" at bounding box center [202, 102] width 38 height 9
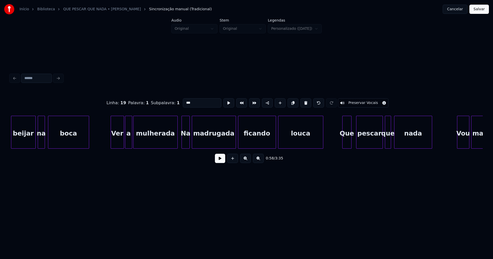
scroll to position [0, 3239]
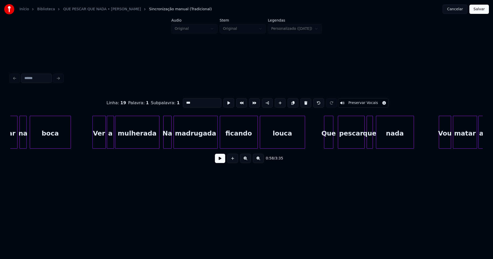
click at [168, 143] on div "Na" at bounding box center [167, 133] width 8 height 35
click at [185, 100] on input "**" at bounding box center [202, 102] width 38 height 9
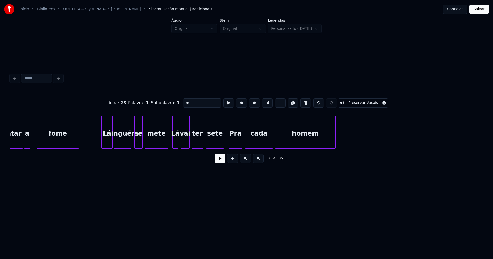
scroll to position [0, 3699]
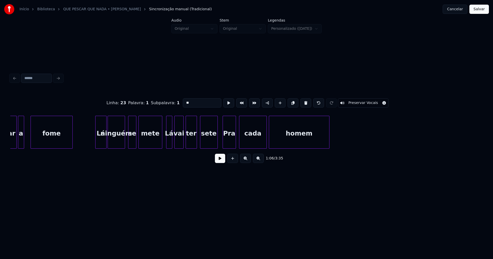
click at [169, 140] on div "Lá" at bounding box center [169, 133] width 6 height 35
click at [183, 101] on input "**" at bounding box center [202, 102] width 38 height 9
click at [232, 140] on div "Pra" at bounding box center [229, 133] width 13 height 35
click at [184, 100] on input "***" at bounding box center [202, 102] width 38 height 9
click at [227, 141] on div "pra" at bounding box center [228, 133] width 13 height 35
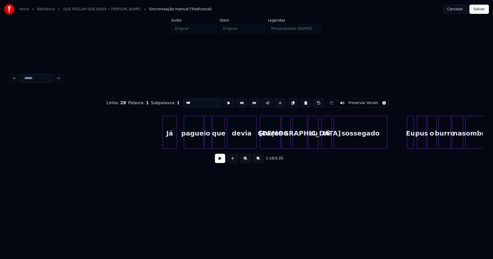
scroll to position [0, 4877]
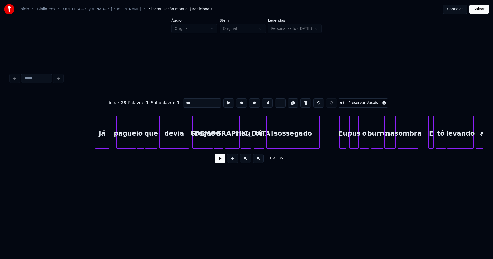
click at [201, 142] on div "Graças" at bounding box center [202, 133] width 20 height 35
click at [185, 100] on input "******" at bounding box center [202, 102] width 38 height 9
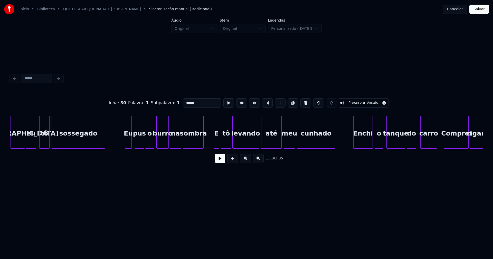
scroll to position [0, 5091]
click at [215, 142] on div "E" at bounding box center [216, 133] width 5 height 35
drag, startPoint x: 188, startPoint y: 101, endPoint x: 165, endPoint y: 102, distance: 22.6
click at [168, 101] on div "Linha : 32 [GEOGRAPHIC_DATA] : 1 Subpalavra : 1 * Preservar Vocais" at bounding box center [246, 103] width 472 height 26
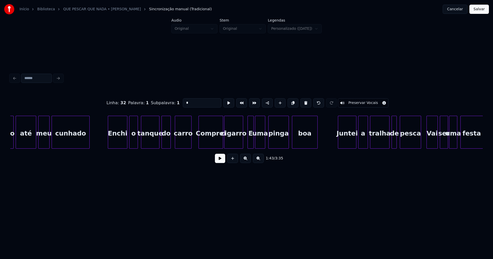
scroll to position [0, 5343]
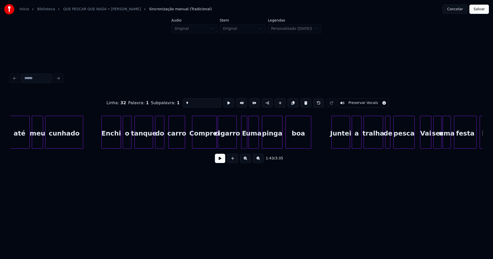
click at [202, 142] on div "Comprei" at bounding box center [204, 133] width 24 height 35
click at [185, 100] on input "*******" at bounding box center [202, 102] width 38 height 9
click at [245, 139] on div "E" at bounding box center [244, 133] width 6 height 35
drag, startPoint x: 187, startPoint y: 100, endPoint x: 153, endPoint y: 102, distance: 33.9
click at [153, 102] on div "Linha : 35 [GEOGRAPHIC_DATA] : 1 Subpalavra : 1 * Preservar Vocais" at bounding box center [246, 103] width 472 height 26
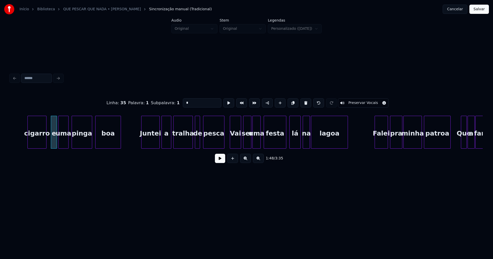
scroll to position [0, 5582]
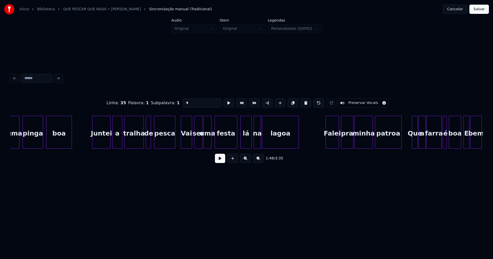
click at [189, 140] on div "Vai" at bounding box center [186, 133] width 11 height 35
click at [184, 100] on input "***" at bounding box center [202, 102] width 38 height 9
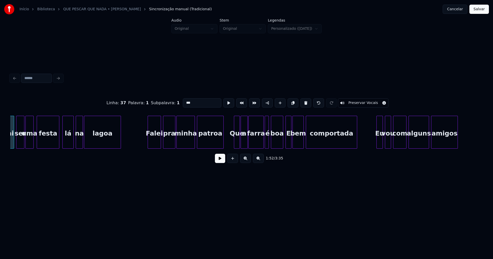
scroll to position [0, 5772]
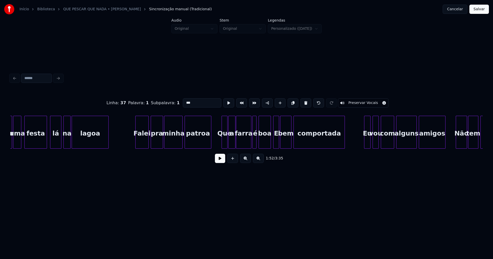
click at [226, 140] on div at bounding box center [227, 132] width 2 height 32
drag, startPoint x: 185, startPoint y: 100, endPoint x: 163, endPoint y: 103, distance: 21.9
click at [163, 103] on div "Linha : 39 [GEOGRAPHIC_DATA] : 1 Subpalavra : 1 *** Preservar Vocais" at bounding box center [246, 103] width 472 height 26
click at [277, 137] on div "E" at bounding box center [275, 133] width 5 height 35
drag, startPoint x: 186, startPoint y: 101, endPoint x: 158, endPoint y: 101, distance: 27.2
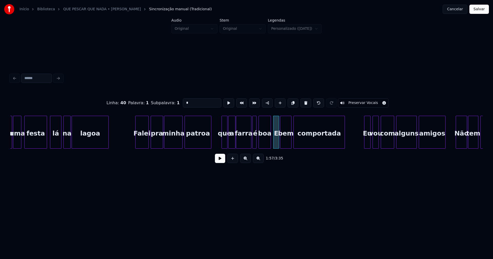
click at [158, 101] on div "Linha : 40 [GEOGRAPHIC_DATA] : 1 Subpalavra : 1 * Preservar Vocais" at bounding box center [246, 103] width 472 height 26
click at [247, 145] on div at bounding box center [247, 132] width 2 height 32
click at [250, 143] on div at bounding box center [250, 132] width 2 height 32
click at [268, 140] on div at bounding box center [268, 132] width 2 height 32
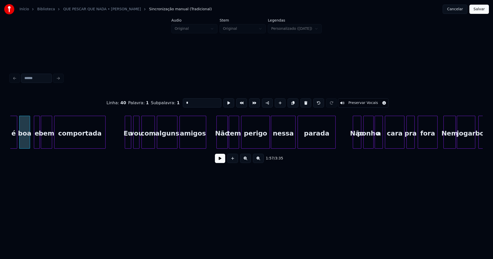
scroll to position [0, 6017]
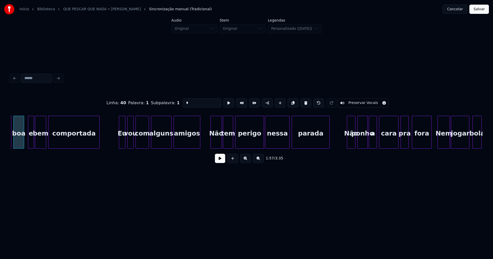
click at [217, 143] on div "Não" at bounding box center [216, 133] width 11 height 35
drag, startPoint x: 184, startPoint y: 100, endPoint x: 182, endPoint y: 102, distance: 3.1
click at [183, 102] on input "***" at bounding box center [202, 102] width 38 height 9
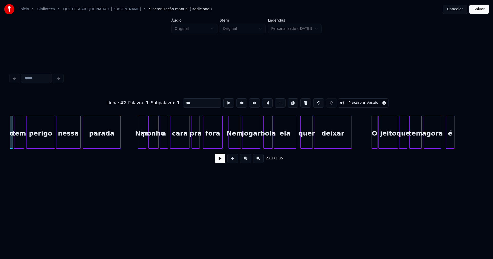
scroll to position [0, 6263]
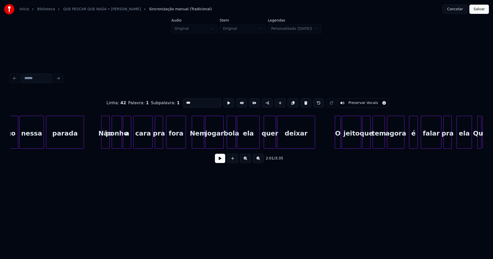
click at [201, 141] on div "Nem" at bounding box center [198, 133] width 12 height 35
drag, startPoint x: 185, startPoint y: 100, endPoint x: 169, endPoint y: 102, distance: 15.8
click at [170, 102] on div "Linha : 44 [GEOGRAPHIC_DATA] : 1 Subpalavra : 1 *** Preservar Vocais" at bounding box center [246, 103] width 472 height 26
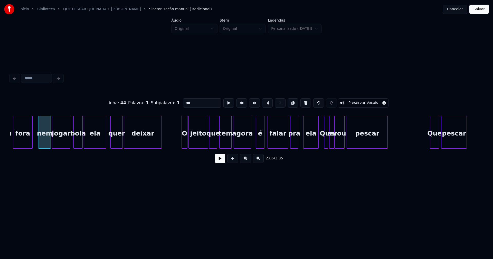
scroll to position [0, 6459]
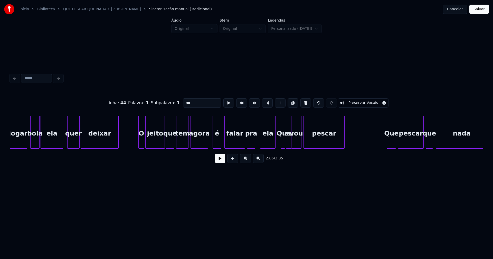
click at [282, 140] on div at bounding box center [282, 132] width 2 height 32
click at [285, 141] on div at bounding box center [284, 132] width 2 height 32
drag, startPoint x: 185, startPoint y: 100, endPoint x: 170, endPoint y: 102, distance: 14.6
click at [170, 102] on div "Linha : 47 [GEOGRAPHIC_DATA] : 1 Subpalavra : 1 *** Preservar Vocais" at bounding box center [246, 103] width 472 height 26
type input "***"
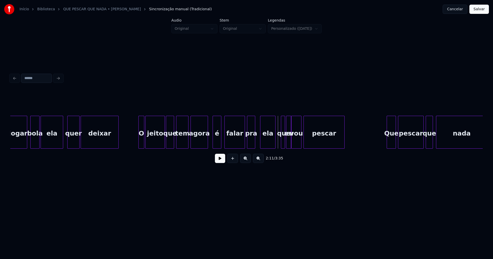
click at [222, 162] on button at bounding box center [220, 158] width 10 height 9
click at [289, 141] on div "eu" at bounding box center [288, 133] width 5 height 35
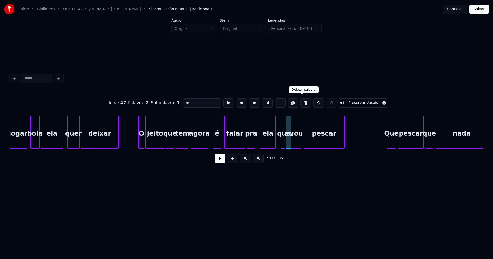
click at [302, 102] on button at bounding box center [305, 102] width 11 height 9
click at [289, 139] on div at bounding box center [289, 132] width 2 height 32
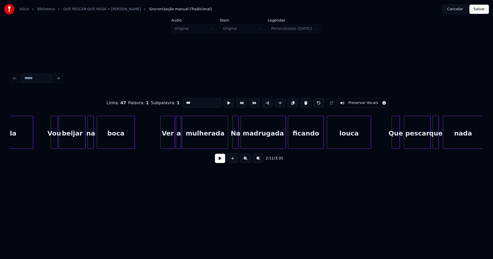
scroll to position [0, 6932]
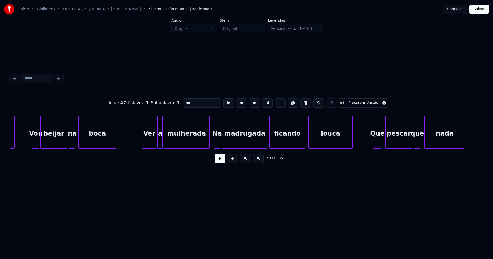
click at [217, 140] on div "Na" at bounding box center [217, 133] width 6 height 35
drag, startPoint x: 185, startPoint y: 100, endPoint x: 172, endPoint y: 102, distance: 13.4
click at [172, 102] on div "Linha : 51 [GEOGRAPHIC_DATA] : 1 Subpalavra : 1 ** Preservar Vocais" at bounding box center [246, 103] width 472 height 26
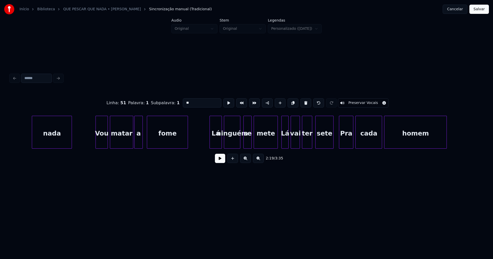
scroll to position [0, 7355]
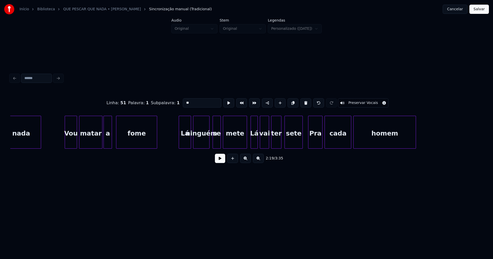
click at [254, 142] on div "Lá" at bounding box center [254, 133] width 7 height 35
drag, startPoint x: 184, startPoint y: 100, endPoint x: 170, endPoint y: 102, distance: 14.3
click at [170, 102] on div "Linha : 55 [GEOGRAPHIC_DATA] : 1 Subpalavra : 1 ** Preservar Vocais" at bounding box center [246, 103] width 472 height 26
click at [319, 140] on div "Pra" at bounding box center [315, 133] width 14 height 35
drag, startPoint x: 184, startPoint y: 100, endPoint x: 165, endPoint y: 101, distance: 19.0
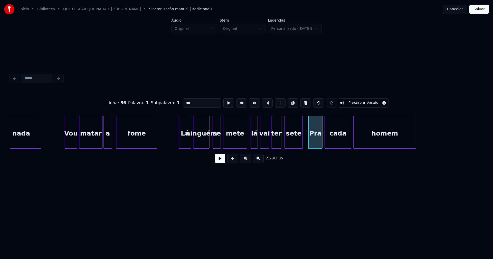
click at [165, 101] on div "Linha : 56 [GEOGRAPHIC_DATA] : 1 Subpalavra : 1 *** Preservar Vocais" at bounding box center [246, 103] width 472 height 26
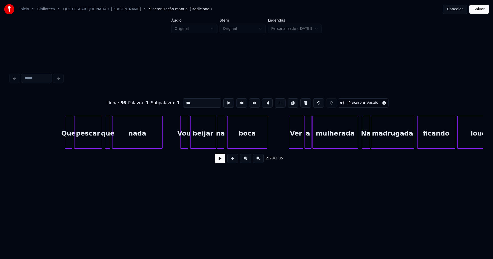
scroll to position [0, 8631]
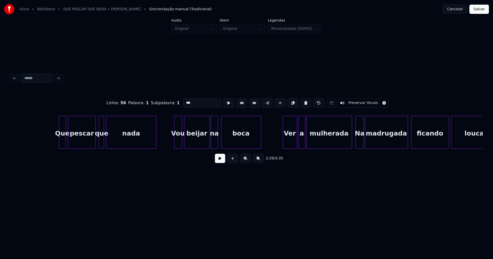
click at [359, 141] on div "Na" at bounding box center [360, 133] width 8 height 35
drag, startPoint x: 185, startPoint y: 100, endPoint x: 180, endPoint y: 102, distance: 5.3
click at [183, 102] on input "**" at bounding box center [202, 102] width 38 height 9
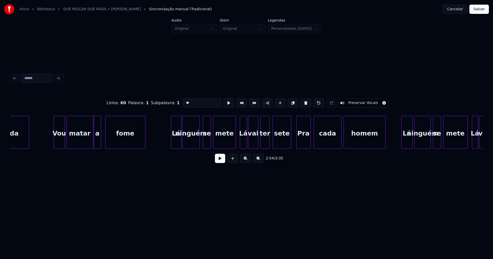
scroll to position [0, 9213]
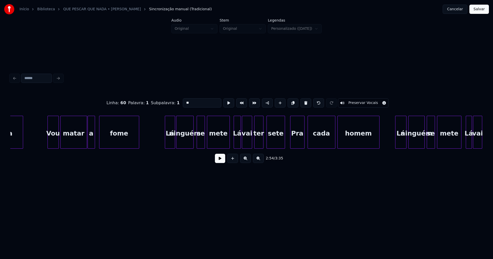
click at [236, 141] on div "Lá" at bounding box center [237, 133] width 7 height 35
drag, startPoint x: 184, startPoint y: 100, endPoint x: 159, endPoint y: 101, distance: 25.4
click at [159, 101] on div "Linha : 64 [GEOGRAPHIC_DATA] : 1 Subpalavra : 1 ** Preservar Vocais" at bounding box center [246, 103] width 472 height 26
click at [295, 140] on div "Pra" at bounding box center [297, 133] width 14 height 35
click at [184, 99] on input "***" at bounding box center [202, 102] width 38 height 9
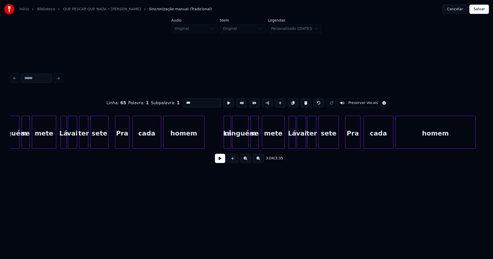
scroll to position [0, 9637]
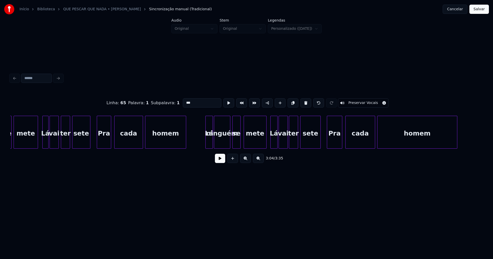
click at [45, 141] on div "Lá" at bounding box center [46, 133] width 6 height 35
drag, startPoint x: 183, startPoint y: 101, endPoint x: 164, endPoint y: 101, distance: 19.8
click at [164, 101] on div "Linha : 67 [GEOGRAPHIC_DATA] : 1 Subpalavra : 1 ** Preservar Vocais" at bounding box center [246, 103] width 472 height 26
click at [103, 138] on div "Pra" at bounding box center [104, 133] width 14 height 35
drag, startPoint x: 184, startPoint y: 100, endPoint x: 174, endPoint y: 100, distance: 9.2
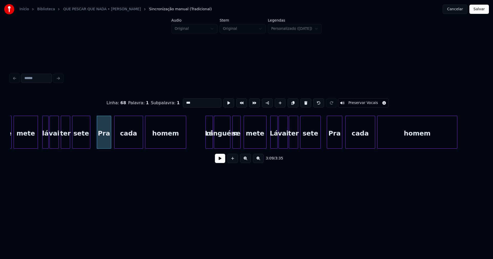
click at [174, 100] on div "Linha : 68 [GEOGRAPHIC_DATA] : 1 Subpalavra : 1 *** Preservar Vocais" at bounding box center [246, 103] width 472 height 26
click at [276, 141] on div at bounding box center [277, 132] width 2 height 32
drag, startPoint x: 183, startPoint y: 101, endPoint x: 174, endPoint y: 101, distance: 8.5
click at [174, 101] on div "Linha : 70 [GEOGRAPHIC_DATA] : 1 Subpalavra : 1 ** Preservar Vocais" at bounding box center [246, 103] width 472 height 26
click at [338, 143] on div "Pra" at bounding box center [334, 133] width 15 height 35
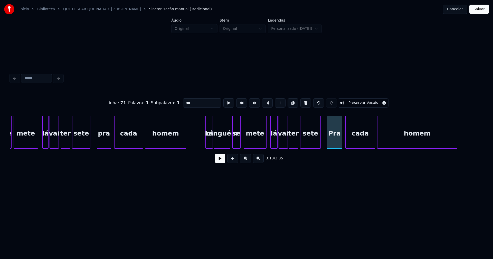
drag, startPoint x: 184, startPoint y: 99, endPoint x: 176, endPoint y: 102, distance: 8.7
click at [176, 102] on div "Linha : 71 Palavra : 1 Subpalavra : 1 *** Preservar Vocais" at bounding box center [246, 103] width 472 height 26
type input "***"
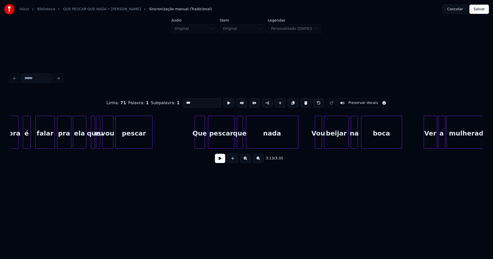
scroll to position [0, 2901]
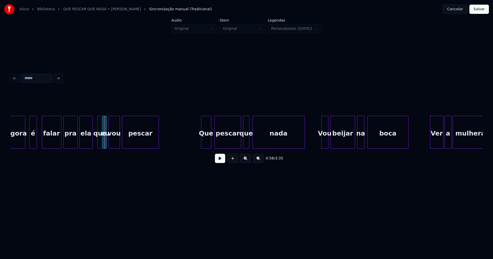
click at [105, 143] on div at bounding box center [106, 132] width 2 height 32
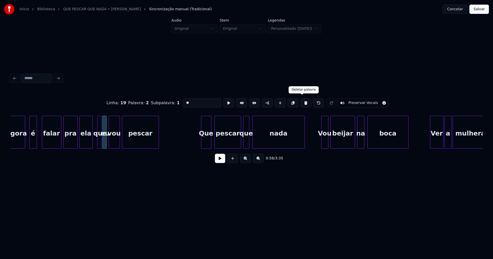
click at [303, 102] on button at bounding box center [305, 102] width 11 height 9
type input "***"
click at [105, 141] on div at bounding box center [105, 132] width 2 height 32
click at [113, 142] on div "vou" at bounding box center [113, 133] width 11 height 35
click at [482, 11] on button "Salvar" at bounding box center [479, 9] width 20 height 9
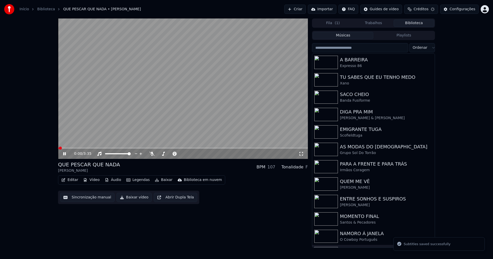
click at [302, 153] on icon at bounding box center [301, 154] width 4 height 4
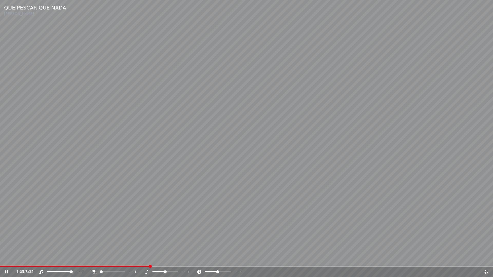
drag, startPoint x: 485, startPoint y: 271, endPoint x: 481, endPoint y: 190, distance: 81.5
click at [485, 259] on icon at bounding box center [486, 272] width 4 height 4
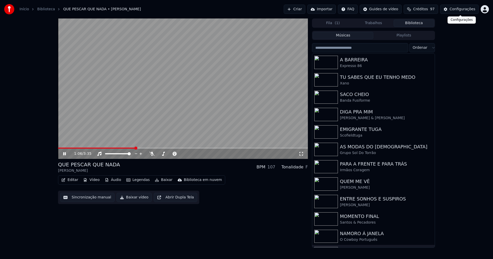
click at [457, 11] on div "Configurações" at bounding box center [462, 9] width 26 height 5
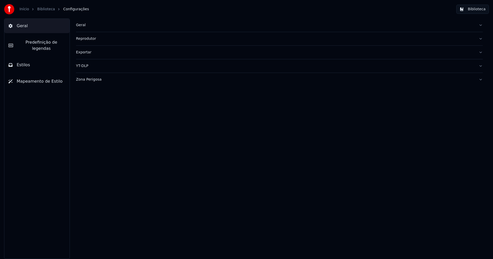
click at [40, 43] on span "Predefinição de legendas" at bounding box center [41, 45] width 48 height 12
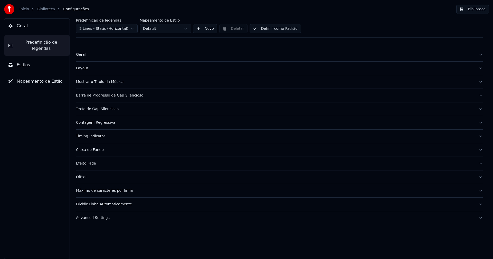
drag, startPoint x: 94, startPoint y: 219, endPoint x: 107, endPoint y: 218, distance: 12.7
click at [94, 219] on div "Advanced Settings" at bounding box center [275, 217] width 398 height 5
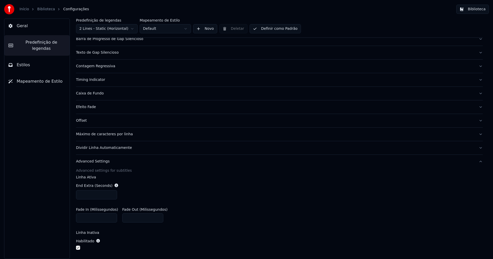
scroll to position [103, 0]
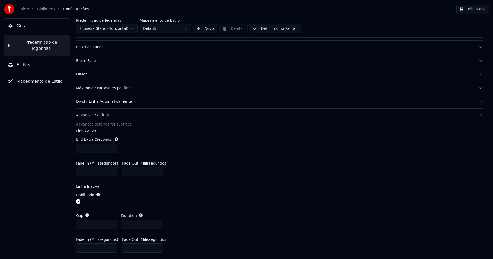
click at [83, 248] on input "***" at bounding box center [96, 247] width 41 height 9
type input "***"
click at [211, 194] on div "Habilitado" at bounding box center [279, 198] width 406 height 21
click at [473, 12] on button "Biblioteca" at bounding box center [472, 9] width 33 height 9
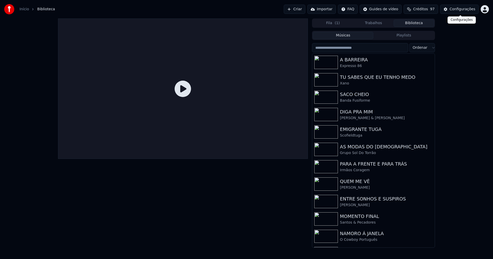
click at [461, 11] on div "Configurações" at bounding box center [462, 9] width 26 height 5
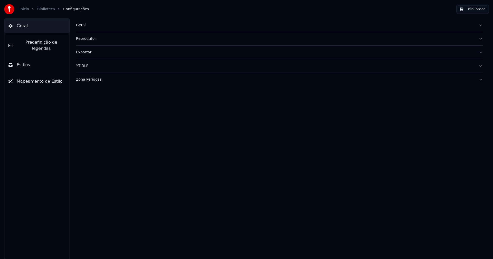
click at [94, 82] on div "Zona Perigosa" at bounding box center [275, 79] width 398 height 5
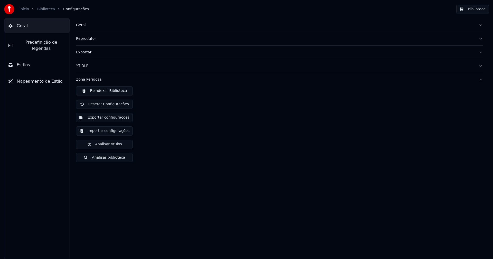
click at [122, 117] on button "Exportar configurações" at bounding box center [104, 117] width 57 height 9
click at [475, 11] on button "Biblioteca" at bounding box center [472, 9] width 33 height 9
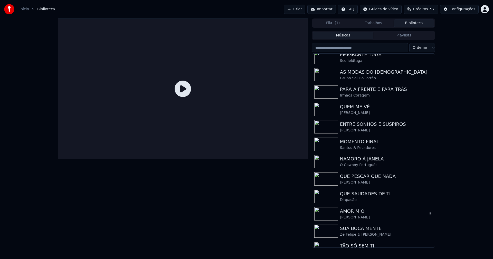
scroll to position [77, 0]
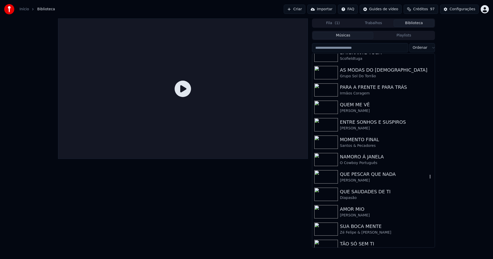
click at [353, 179] on div "[PERSON_NAME]" at bounding box center [384, 180] width 88 height 5
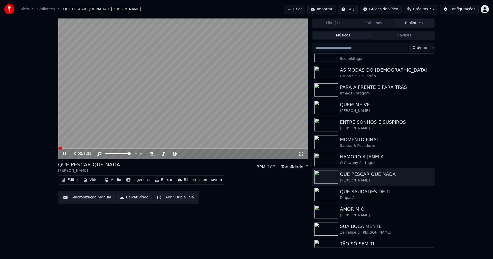
click at [118, 148] on span at bounding box center [183, 148] width 250 height 1
click at [300, 152] on icon at bounding box center [300, 154] width 5 height 4
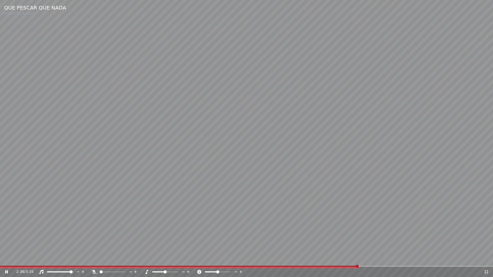
click at [485, 259] on icon at bounding box center [485, 272] width 5 height 4
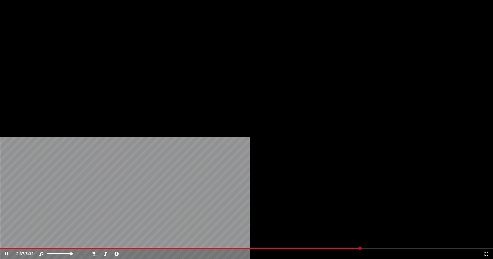
click at [71, 43] on button "Editar" at bounding box center [69, 39] width 21 height 7
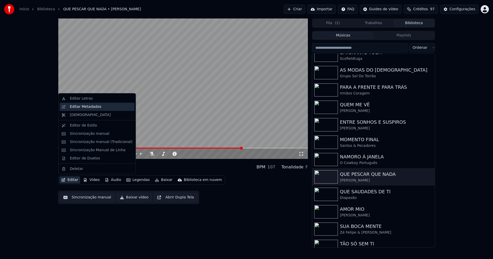
click at [80, 106] on div "Editar Metadados" at bounding box center [86, 106] width 32 height 5
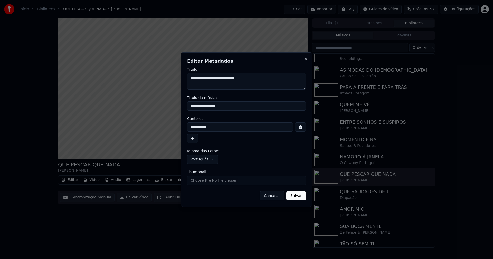
click at [201, 181] on input "Thumbnail" at bounding box center [246, 180] width 119 height 9
type input "**********"
click at [296, 197] on button "Salvar" at bounding box center [296, 195] width 20 height 9
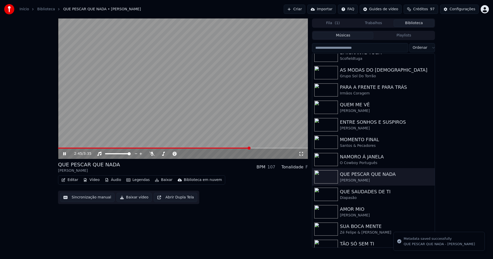
click at [300, 154] on icon at bounding box center [300, 154] width 5 height 4
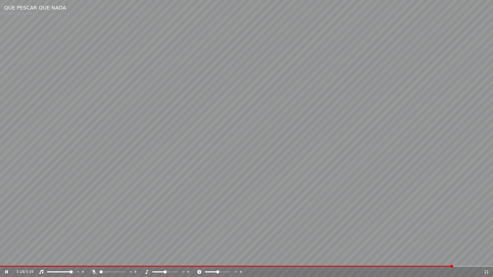
click at [486, 259] on icon at bounding box center [485, 272] width 5 height 4
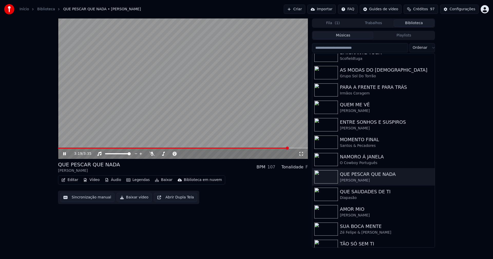
click at [64, 154] on icon at bounding box center [64, 153] width 3 height 3
click at [137, 199] on button "Baixar vídeo" at bounding box center [134, 197] width 35 height 9
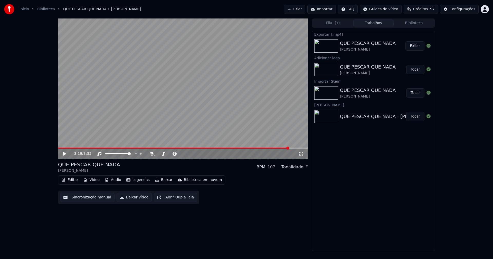
click at [96, 179] on button "Vídeo" at bounding box center [91, 179] width 21 height 7
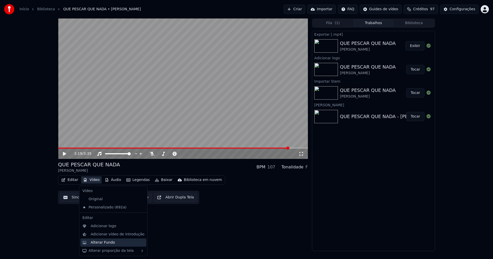
click at [102, 240] on div "Alterar Fundo" at bounding box center [113, 242] width 66 height 8
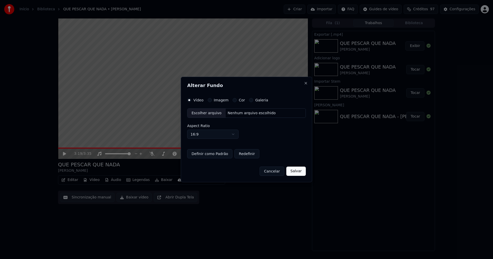
click at [204, 114] on div "Escolher arquivo" at bounding box center [206, 113] width 38 height 9
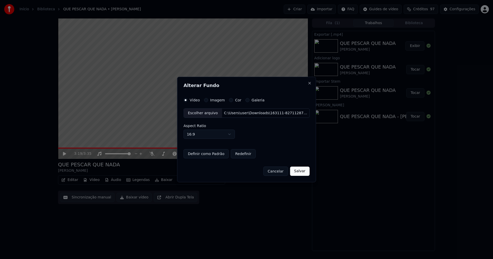
click at [303, 173] on button "Salvar" at bounding box center [300, 171] width 20 height 9
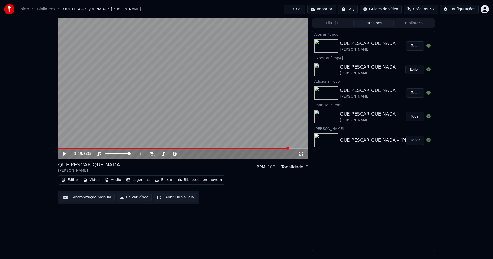
click at [418, 48] on button "Tocar" at bounding box center [415, 45] width 18 height 9
click at [302, 154] on icon at bounding box center [300, 154] width 5 height 4
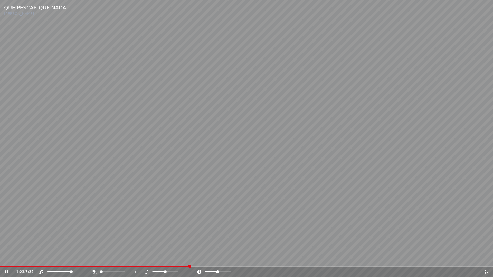
click at [488, 259] on icon at bounding box center [485, 272] width 5 height 4
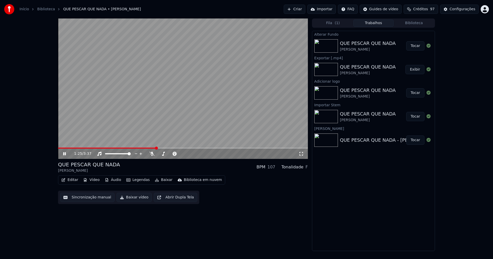
click at [64, 154] on icon at bounding box center [68, 154] width 12 height 4
click at [135, 200] on button "Baixar vídeo" at bounding box center [134, 197] width 35 height 9
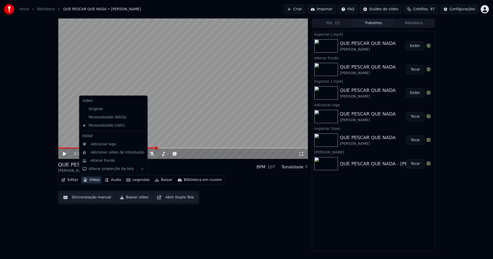
click at [89, 179] on button "Vídeo" at bounding box center [91, 179] width 21 height 7
click at [103, 116] on div "Personalizado (692a)" at bounding box center [109, 117] width 58 height 8
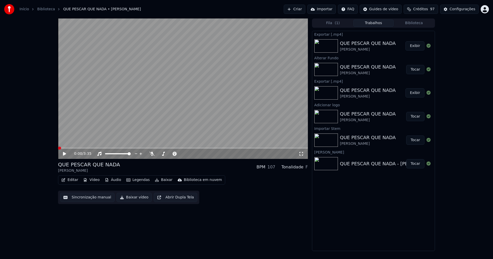
click at [92, 179] on button "Vídeo" at bounding box center [91, 179] width 21 height 7
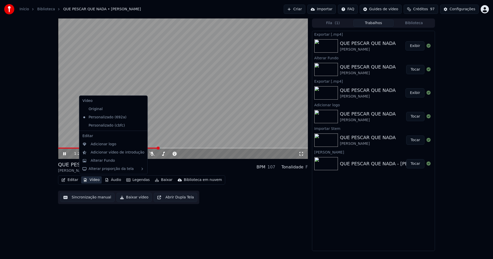
click at [141, 125] on icon at bounding box center [143, 125] width 4 height 4
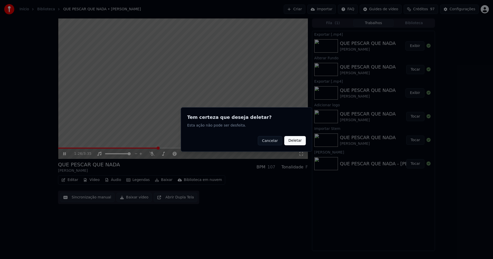
click at [296, 142] on button "Deletar" at bounding box center [295, 140] width 22 height 9
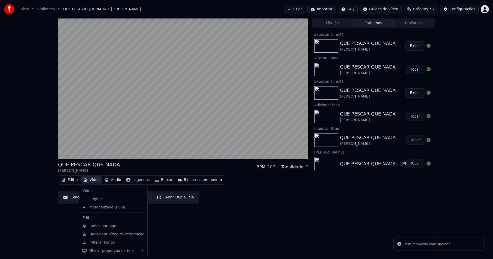
click at [94, 180] on button "Vídeo" at bounding box center [91, 179] width 21 height 7
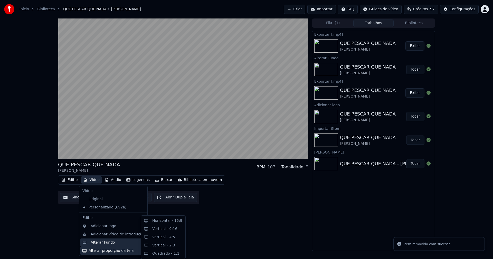
click at [109, 246] on div "Alterar Fundo" at bounding box center [113, 242] width 66 height 8
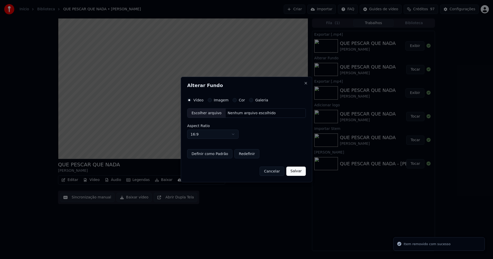
click at [206, 114] on div "Escolher arquivo" at bounding box center [206, 113] width 38 height 9
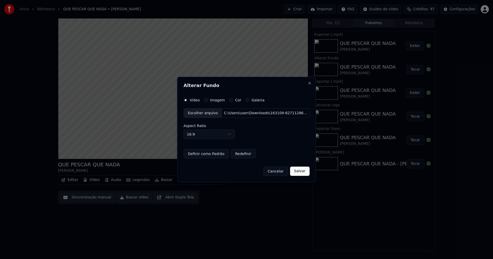
click at [297, 170] on button "Salvar" at bounding box center [300, 171] width 20 height 9
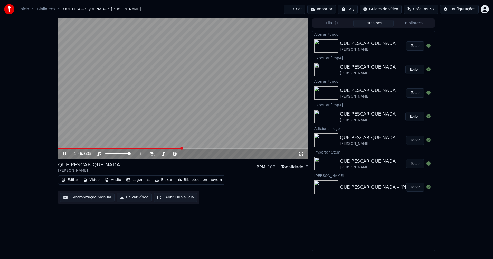
click at [418, 46] on button "Tocar" at bounding box center [415, 45] width 18 height 9
click at [301, 155] on icon at bounding box center [300, 154] width 5 height 4
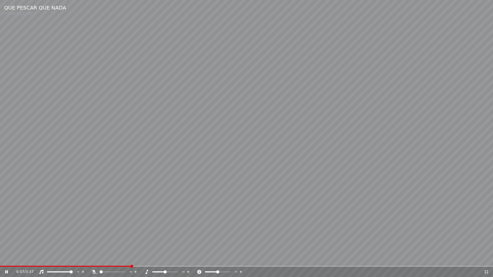
click at [485, 259] on icon at bounding box center [486, 272] width 4 height 4
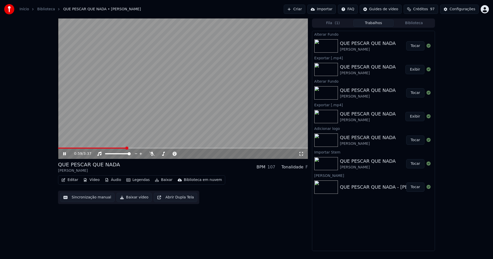
click at [66, 153] on icon at bounding box center [68, 154] width 12 height 4
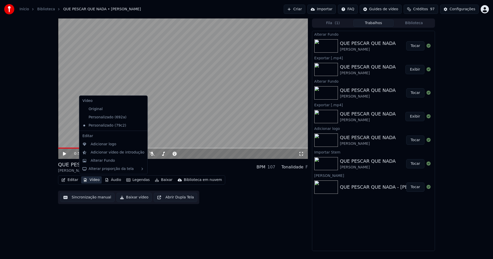
click at [89, 178] on button "Vídeo" at bounding box center [91, 179] width 21 height 7
click at [103, 118] on div "Personalizado (692a)" at bounding box center [109, 117] width 58 height 8
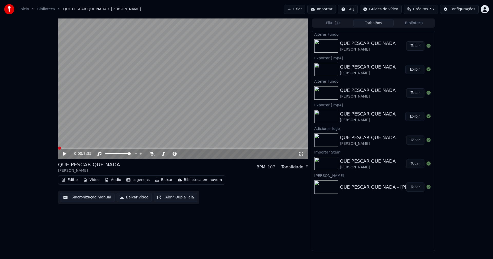
click at [94, 179] on button "Vídeo" at bounding box center [91, 179] width 21 height 7
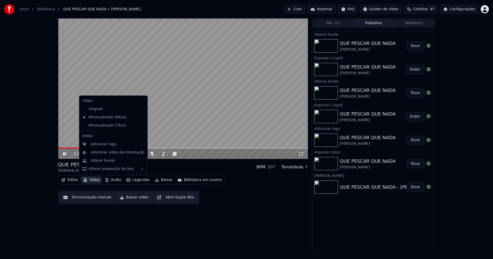
click at [141, 125] on icon at bounding box center [143, 125] width 4 height 4
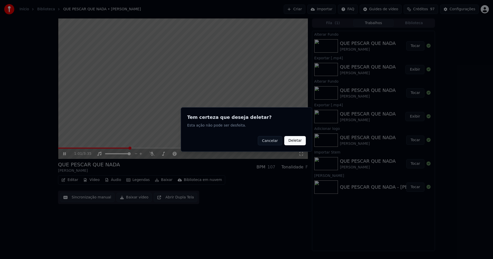
click at [299, 140] on button "Deletar" at bounding box center [295, 140] width 22 height 9
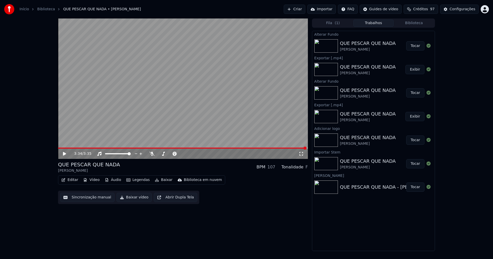
click at [90, 179] on button "Vídeo" at bounding box center [91, 179] width 21 height 7
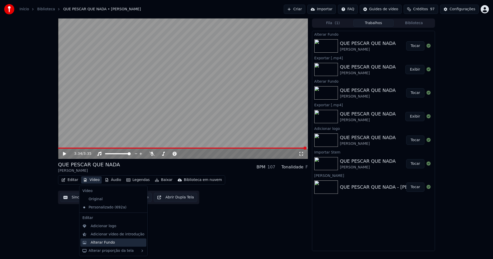
click at [105, 242] on div "Alterar Fundo" at bounding box center [103, 242] width 24 height 5
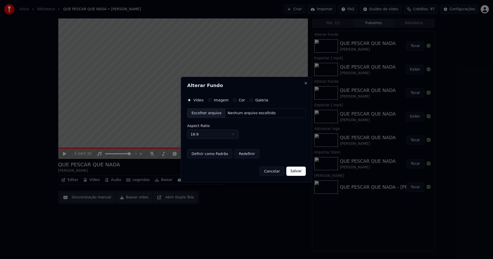
click at [205, 115] on div "Escolher arquivo" at bounding box center [206, 113] width 38 height 9
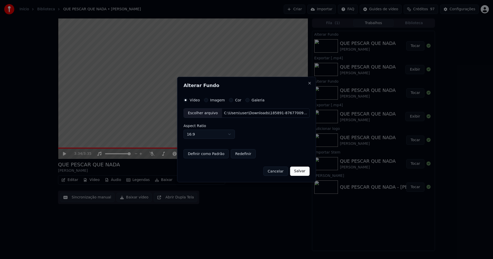
click at [297, 172] on button "Salvar" at bounding box center [300, 171] width 20 height 9
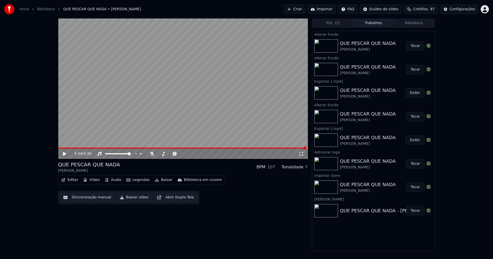
click at [414, 46] on button "Tocar" at bounding box center [415, 45] width 18 height 9
click at [301, 153] on icon at bounding box center [300, 154] width 5 height 4
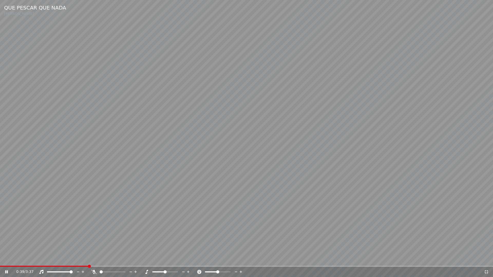
click at [88, 259] on span at bounding box center [246, 266] width 493 height 1
click at [487, 259] on icon at bounding box center [486, 272] width 4 height 4
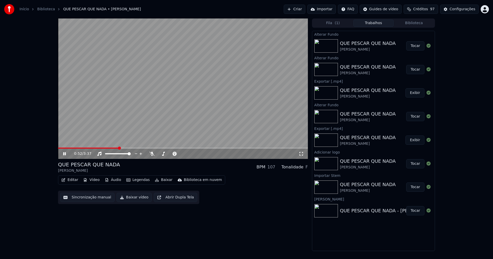
click at [66, 153] on icon at bounding box center [64, 153] width 3 height 3
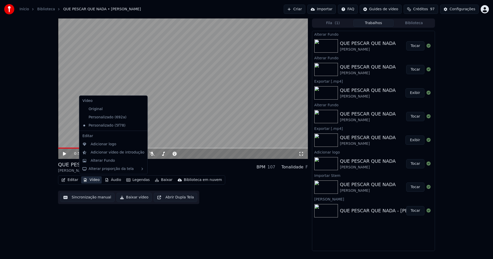
click at [92, 180] on button "Vídeo" at bounding box center [91, 179] width 21 height 7
click at [112, 119] on div "Personalizado (692a)" at bounding box center [109, 117] width 58 height 8
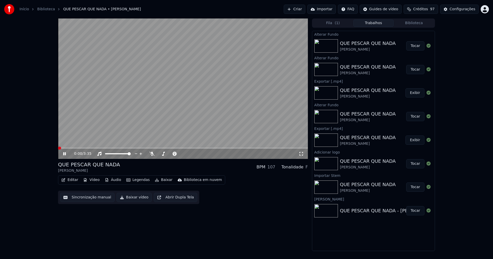
click at [94, 180] on button "Vídeo" at bounding box center [91, 179] width 21 height 7
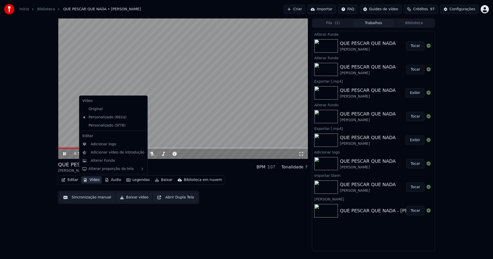
click at [141, 127] on icon at bounding box center [144, 125] width 6 height 4
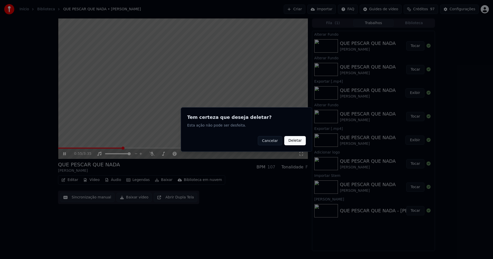
drag, startPoint x: 293, startPoint y: 141, endPoint x: 253, endPoint y: 140, distance: 40.3
click at [294, 141] on button "Deletar" at bounding box center [295, 140] width 22 height 9
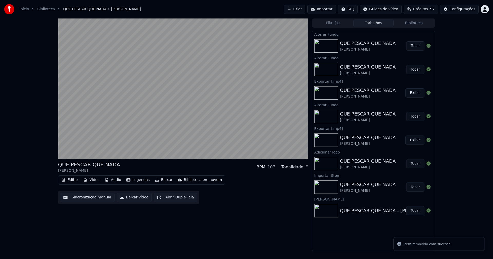
click at [95, 182] on button "Vídeo" at bounding box center [91, 179] width 21 height 7
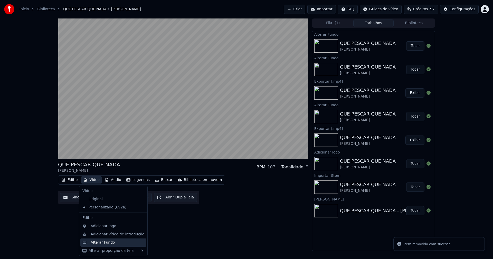
click at [108, 243] on div "Alterar Fundo" at bounding box center [103, 242] width 24 height 5
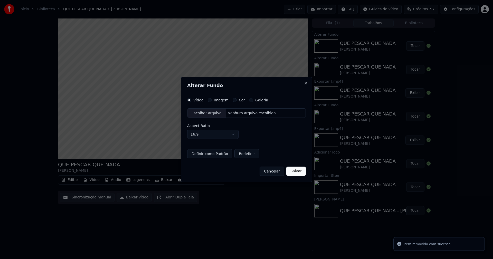
click at [201, 113] on div "Escolher arquivo" at bounding box center [206, 113] width 38 height 9
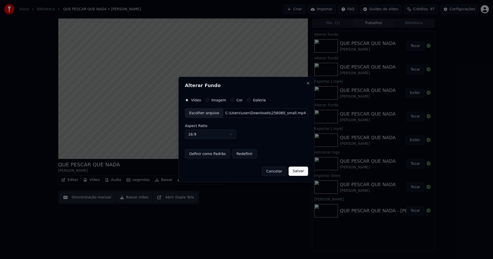
click at [297, 174] on button "Salvar" at bounding box center [298, 171] width 20 height 9
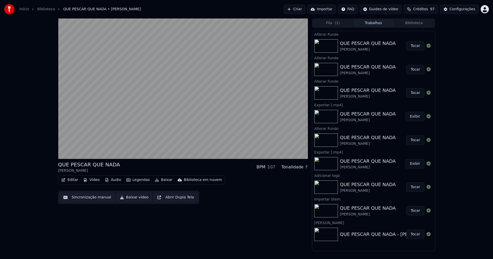
click at [416, 47] on button "Tocar" at bounding box center [415, 45] width 18 height 9
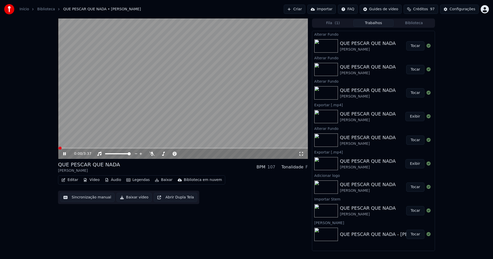
click at [302, 153] on icon at bounding box center [300, 154] width 5 height 4
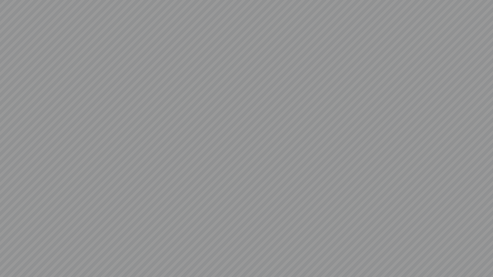
click at [486, 259] on video at bounding box center [246, 138] width 493 height 277
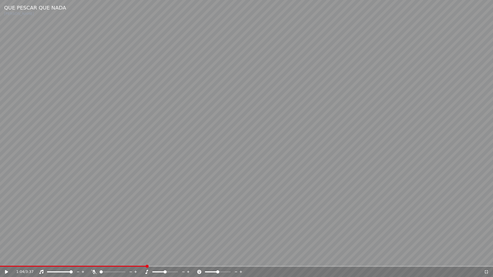
click at [486, 259] on icon at bounding box center [485, 272] width 5 height 4
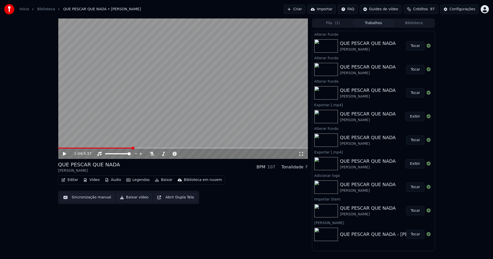
click at [130, 199] on button "Baixar vídeo" at bounding box center [134, 197] width 35 height 9
click at [415, 22] on button "Biblioteca" at bounding box center [413, 23] width 41 height 7
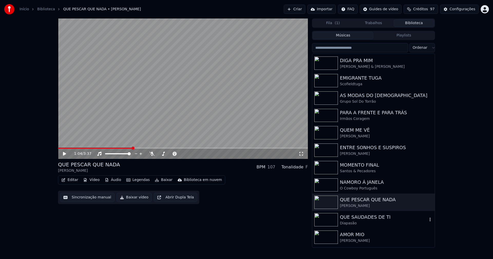
scroll to position [77, 0]
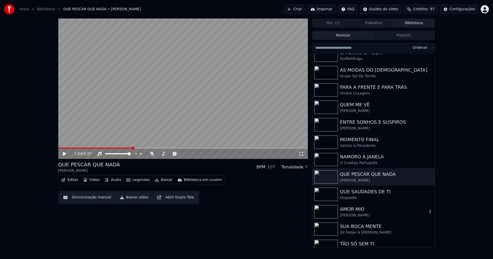
drag, startPoint x: 361, startPoint y: 214, endPoint x: 365, endPoint y: 214, distance: 4.1
click at [362, 214] on div "[PERSON_NAME]" at bounding box center [384, 215] width 88 height 5
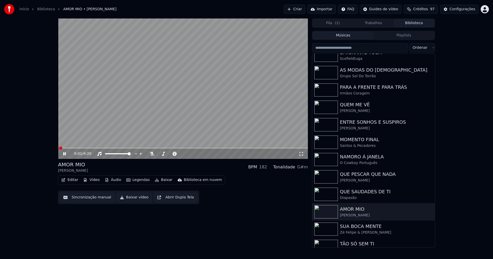
click at [95, 181] on button "Vídeo" at bounding box center [91, 179] width 21 height 7
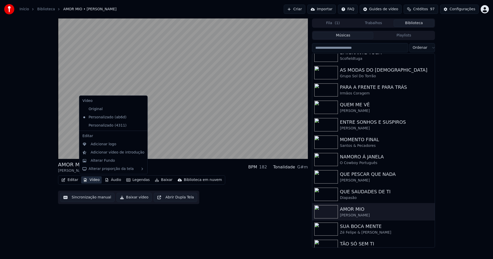
click at [141, 126] on icon at bounding box center [144, 125] width 6 height 4
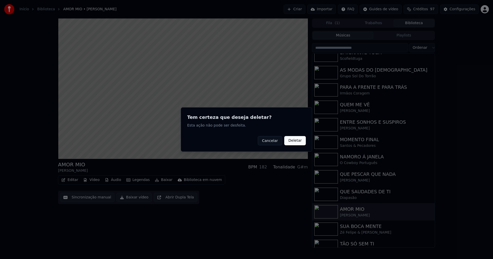
drag, startPoint x: 298, startPoint y: 142, endPoint x: 272, endPoint y: 141, distance: 25.9
click at [296, 142] on button "Deletar" at bounding box center [295, 140] width 22 height 9
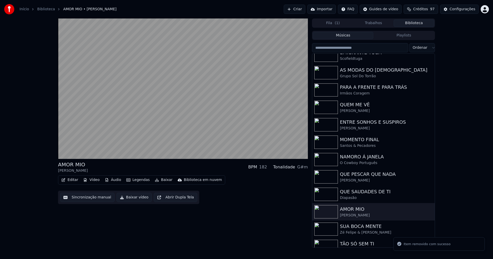
click at [92, 179] on button "Vídeo" at bounding box center [91, 179] width 21 height 7
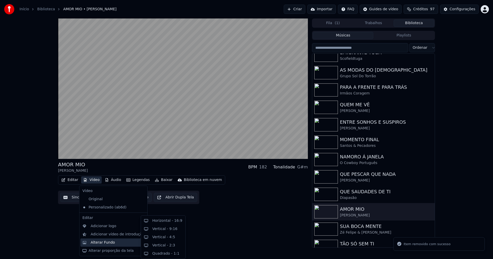
click at [108, 242] on div "Alterar Fundo" at bounding box center [103, 242] width 24 height 5
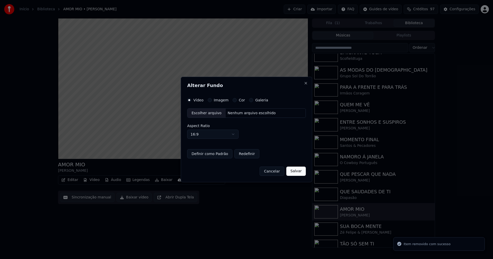
click at [207, 113] on div "Escolher arquivo" at bounding box center [206, 113] width 38 height 9
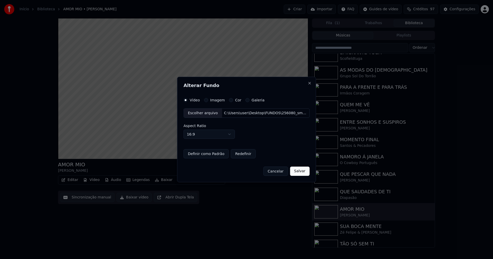
click at [298, 172] on button "Salvar" at bounding box center [300, 171] width 20 height 9
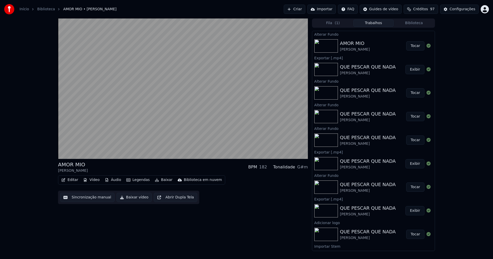
click at [411, 47] on button "Tocar" at bounding box center [415, 45] width 18 height 9
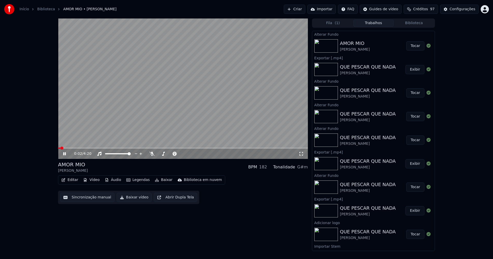
click at [134, 198] on button "Baixar vídeo" at bounding box center [134, 197] width 35 height 9
click at [64, 153] on icon at bounding box center [64, 153] width 3 height 3
click at [415, 24] on button "Biblioteca" at bounding box center [413, 23] width 41 height 7
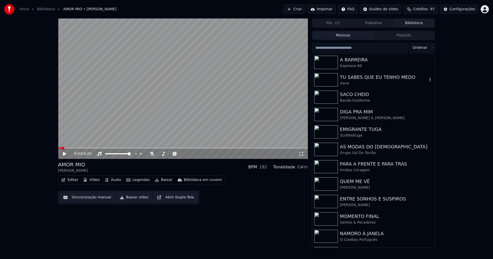
click at [350, 79] on div "TU SABES QUE EU TENHO MEDO" at bounding box center [384, 77] width 88 height 7
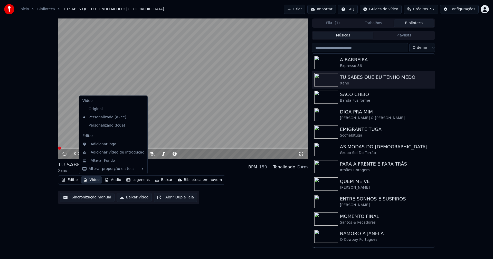
click at [95, 181] on button "Vídeo" at bounding box center [91, 179] width 21 height 7
click at [141, 125] on icon at bounding box center [143, 125] width 4 height 4
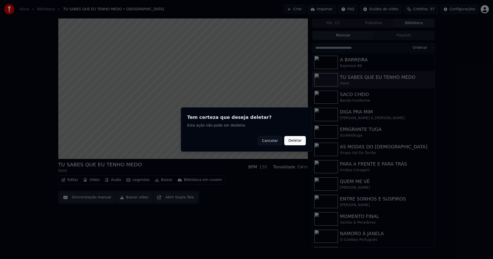
click at [297, 141] on button "Deletar" at bounding box center [295, 140] width 22 height 9
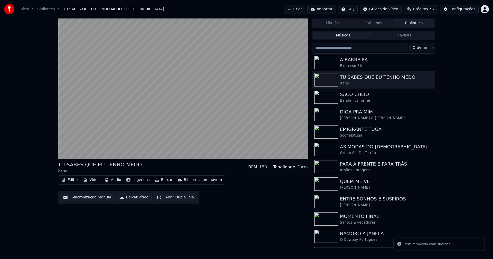
click at [91, 180] on button "Vídeo" at bounding box center [91, 179] width 21 height 7
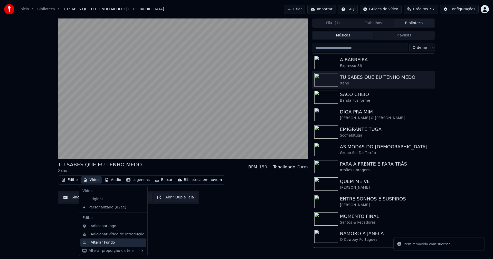
click at [106, 243] on div "Alterar Fundo" at bounding box center [103, 242] width 24 height 5
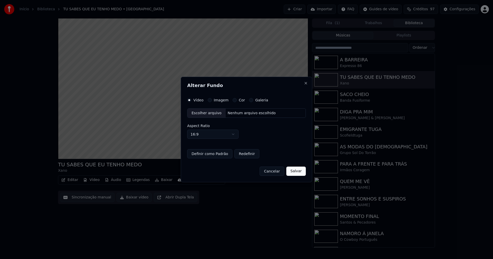
click at [210, 114] on div "Escolher arquivo" at bounding box center [206, 113] width 38 height 9
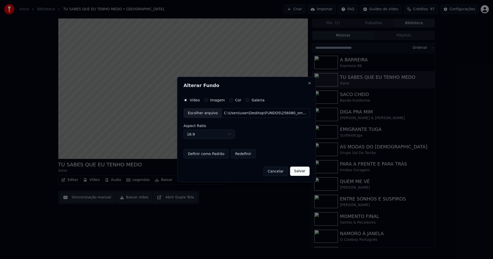
click at [297, 170] on button "Salvar" at bounding box center [300, 171] width 20 height 9
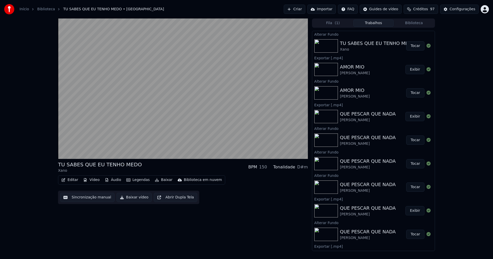
click at [411, 47] on button "Tocar" at bounding box center [415, 45] width 18 height 9
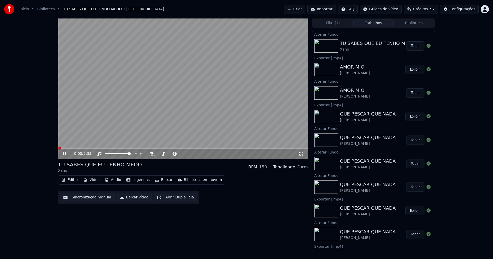
click at [72, 180] on button "Editar" at bounding box center [69, 179] width 21 height 7
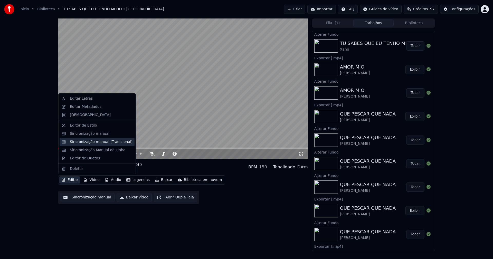
click at [81, 142] on div "Sincronização manual (Tradicional)" at bounding box center [101, 141] width 63 height 5
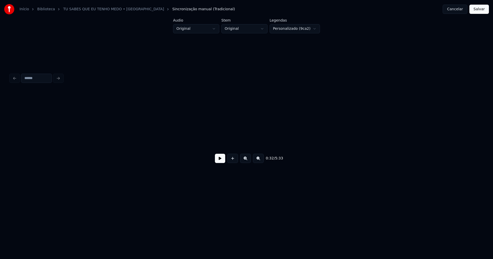
scroll to position [0, 1653]
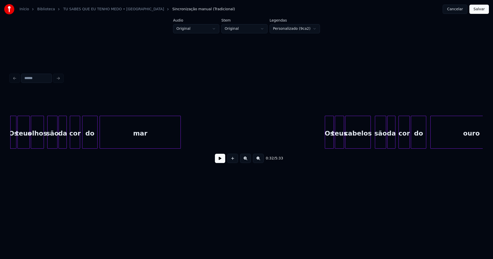
click at [459, 9] on button "Cancelar" at bounding box center [454, 9] width 25 height 9
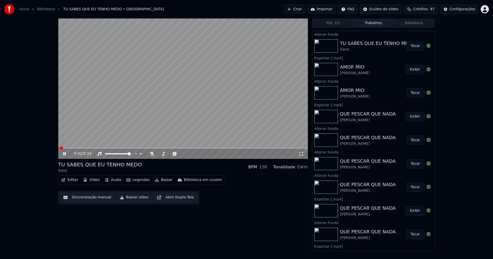
click at [65, 154] on icon at bounding box center [68, 154] width 12 height 4
click at [135, 200] on button "Baixar vídeo" at bounding box center [134, 197] width 35 height 9
click at [413, 23] on button "Biblioteca" at bounding box center [413, 23] width 41 height 7
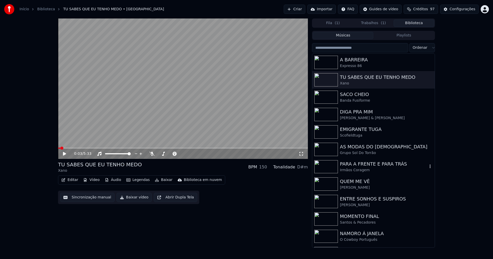
click at [361, 167] on div "PARA A FRENTE E PARA TRÁS" at bounding box center [384, 163] width 88 height 7
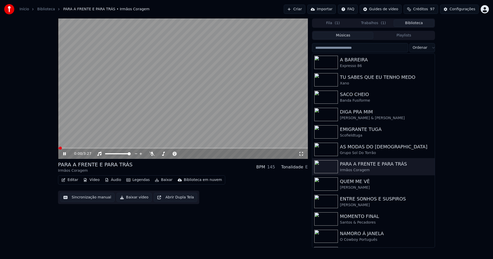
click at [65, 153] on icon at bounding box center [68, 154] width 12 height 4
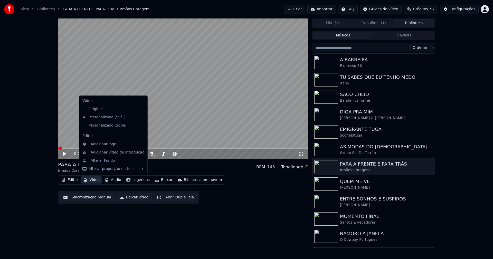
click at [93, 180] on button "Vídeo" at bounding box center [91, 179] width 21 height 7
click at [141, 125] on icon at bounding box center [143, 125] width 4 height 4
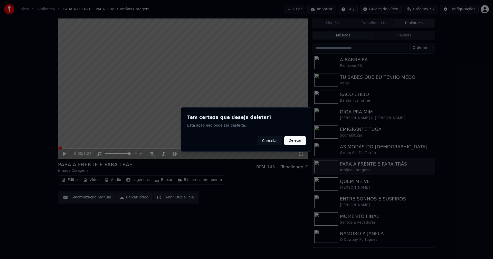
drag, startPoint x: 299, startPoint y: 140, endPoint x: 269, endPoint y: 144, distance: 30.6
click at [298, 140] on button "Deletar" at bounding box center [295, 140] width 22 height 9
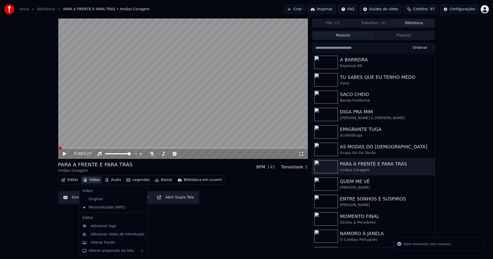
click at [92, 181] on button "Vídeo" at bounding box center [91, 179] width 21 height 7
click at [103, 241] on div "Alterar Fundo" at bounding box center [103, 242] width 24 height 5
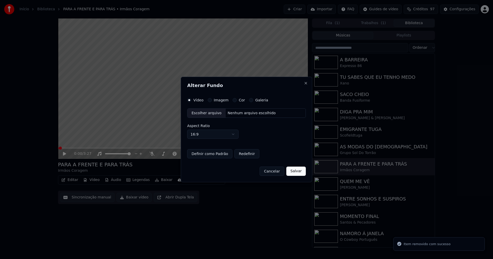
click at [201, 111] on div "Escolher arquivo" at bounding box center [206, 113] width 38 height 9
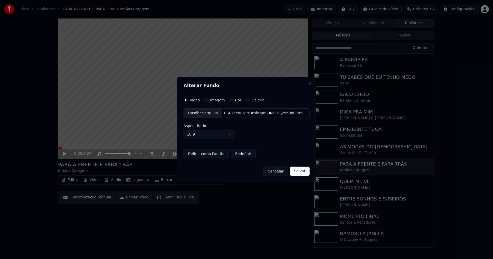
click at [300, 170] on button "Salvar" at bounding box center [300, 171] width 20 height 9
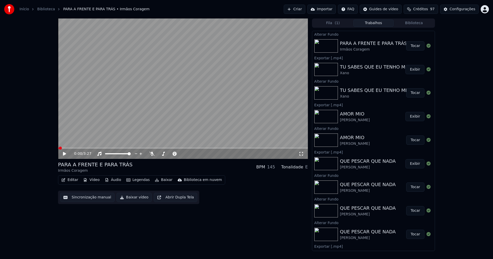
click at [414, 48] on button "Tocar" at bounding box center [415, 45] width 18 height 9
click at [63, 155] on icon at bounding box center [64, 153] width 3 height 3
click at [129, 197] on button "Baixar vídeo" at bounding box center [134, 197] width 35 height 9
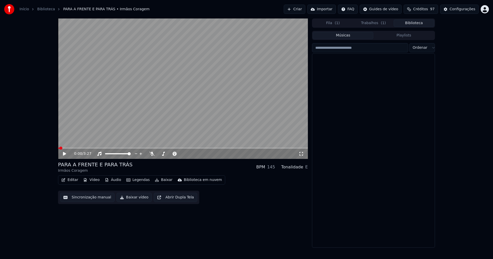
click at [416, 24] on button "Biblioteca" at bounding box center [413, 23] width 41 height 7
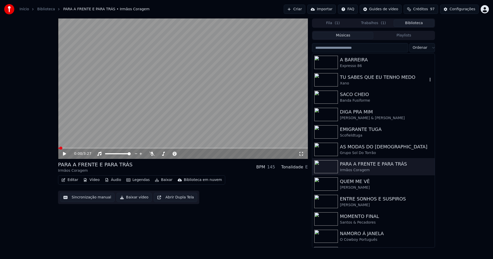
click at [370, 79] on div "TU SABES QUE EU TENHO MEDO" at bounding box center [384, 77] width 88 height 7
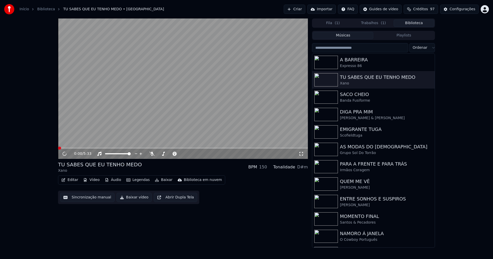
click at [89, 182] on button "Vídeo" at bounding box center [91, 179] width 21 height 7
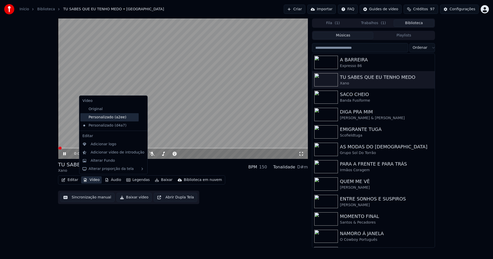
click at [109, 117] on div "Personalizado (a2ee)" at bounding box center [109, 117] width 58 height 8
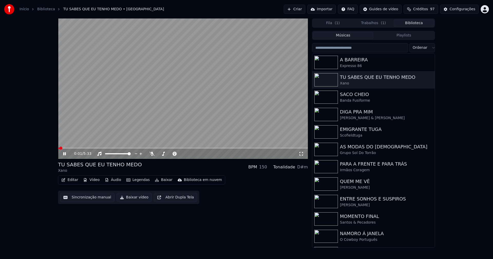
click at [63, 152] on icon at bounding box center [68, 154] width 12 height 4
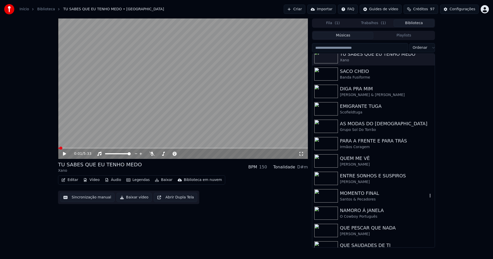
scroll to position [77, 0]
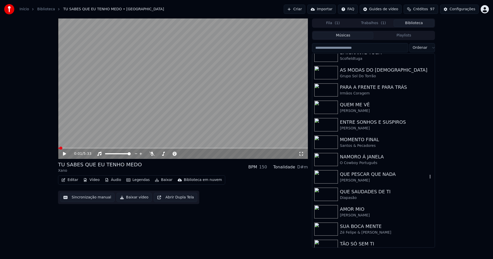
click at [368, 175] on div "QUE PESCAR QUE NADA" at bounding box center [384, 174] width 88 height 7
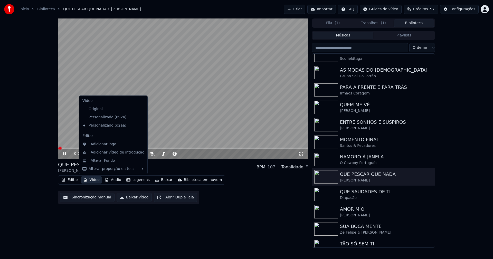
click at [94, 180] on button "Vídeo" at bounding box center [91, 179] width 21 height 7
click at [103, 117] on div "Personalizado (692a)" at bounding box center [109, 117] width 58 height 8
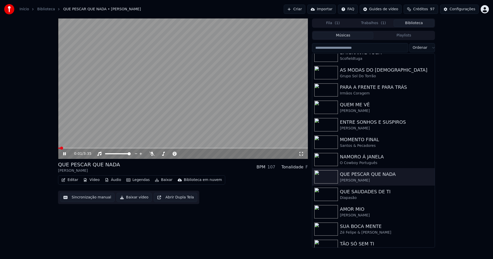
click at [64, 155] on icon at bounding box center [64, 153] width 3 height 3
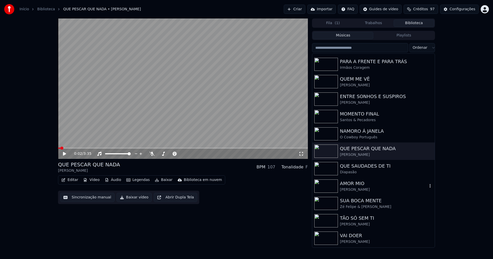
click at [348, 183] on div "AMOR MIO" at bounding box center [384, 183] width 88 height 7
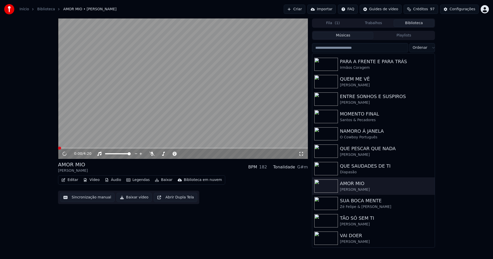
click at [93, 181] on button "Vídeo" at bounding box center [91, 179] width 21 height 7
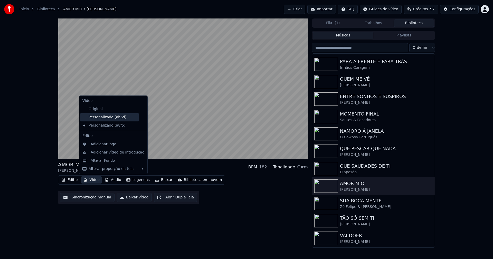
click at [107, 117] on div "Personalizado (ab6d)" at bounding box center [109, 117] width 58 height 8
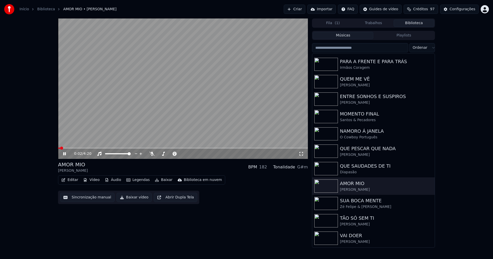
click at [65, 153] on icon at bounding box center [64, 153] width 3 height 3
